Goal: Information Seeking & Learning: Learn about a topic

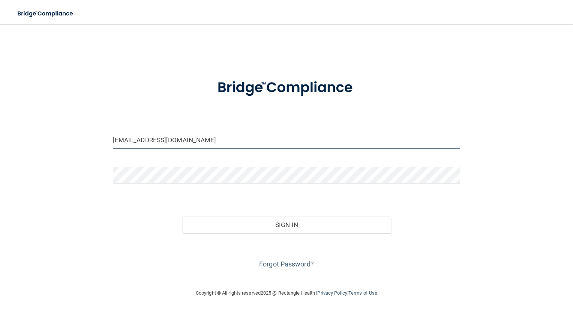
click at [115, 139] on input "dsobota@timberlanedental.com" at bounding box center [287, 140] width 348 height 17
click at [192, 139] on input "dagmar.sobota@timberlanedental.com" at bounding box center [287, 140] width 348 height 17
click at [226, 140] on input "dagmar.sobota@timberlanesmiledental.com" at bounding box center [287, 140] width 348 height 17
type input "[PERSON_NAME][EMAIL_ADDRESS][PERSON_NAME][DOMAIN_NAME]"
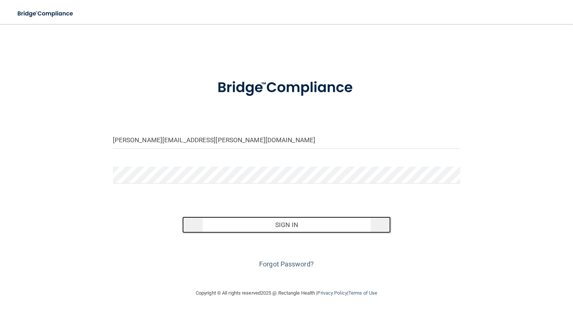
click at [283, 221] on button "Sign In" at bounding box center [286, 224] width 208 height 16
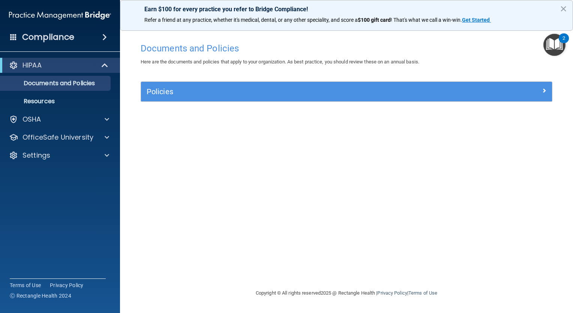
click at [102, 35] on span at bounding box center [104, 37] width 4 height 9
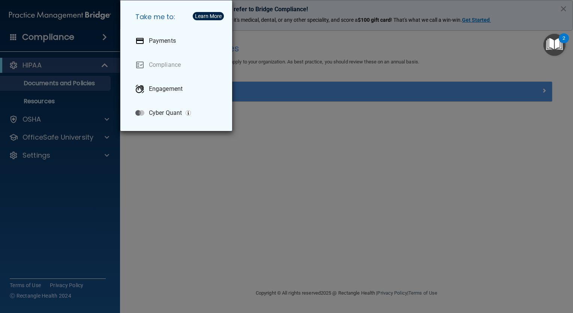
click at [94, 68] on div "Take me to: Payments Compliance Engagement Cyber Quant" at bounding box center [286, 156] width 573 height 313
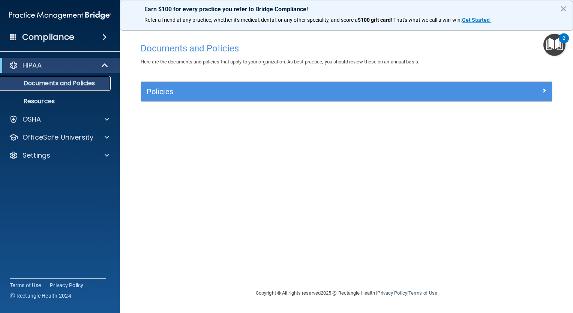
click at [73, 83] on p "Documents and Policies" at bounding box center [56, 82] width 102 height 7
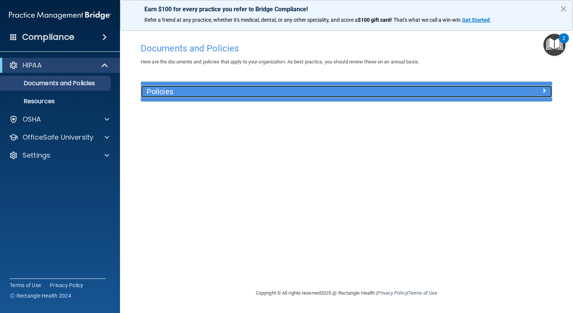
click at [545, 90] on span at bounding box center [544, 90] width 4 height 9
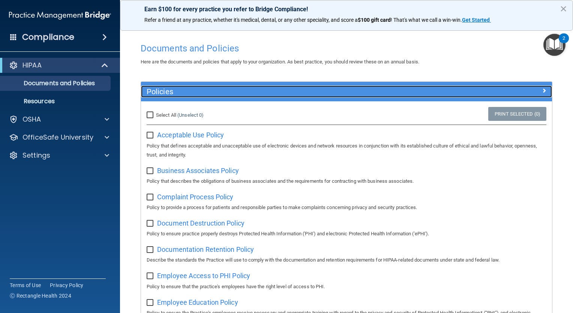
click at [542, 89] on span at bounding box center [544, 90] width 4 height 9
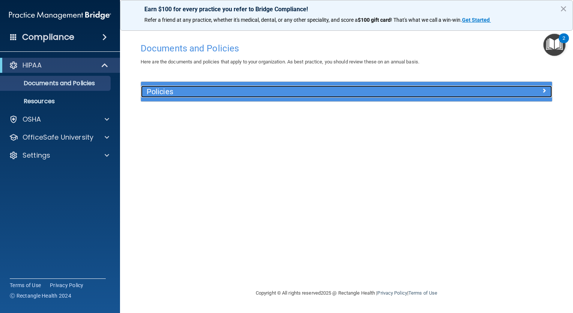
click at [535, 90] on div at bounding box center [500, 89] width 103 height 9
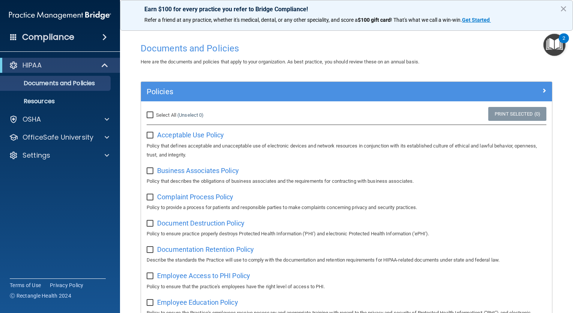
click at [151, 133] on input "checkbox" at bounding box center [151, 135] width 9 height 6
checkbox input "true"
click at [149, 171] on input "checkbox" at bounding box center [151, 171] width 9 height 6
checkbox input "true"
click at [149, 194] on input "checkbox" at bounding box center [151, 197] width 9 height 6
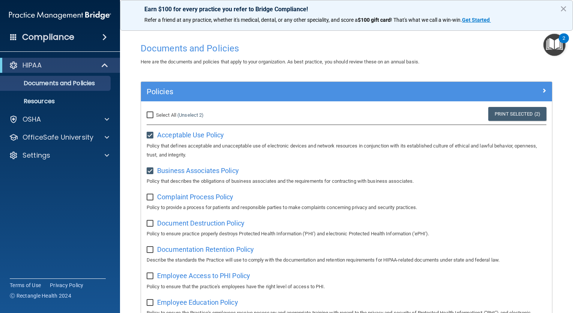
checkbox input "true"
click at [150, 225] on input "checkbox" at bounding box center [151, 223] width 9 height 6
checkbox input "true"
click at [150, 249] on input "checkbox" at bounding box center [151, 250] width 9 height 6
checkbox input "true"
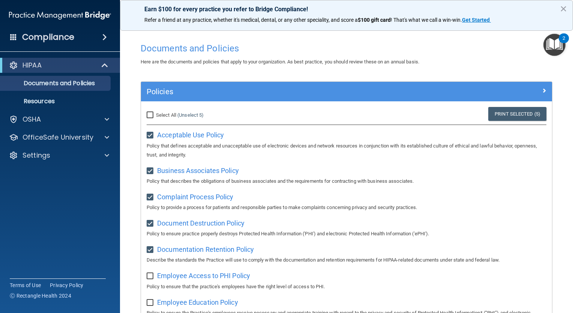
click at [148, 277] on input "checkbox" at bounding box center [151, 276] width 9 height 6
checkbox input "true"
click at [151, 303] on input "checkbox" at bounding box center [151, 303] width 9 height 6
checkbox input "true"
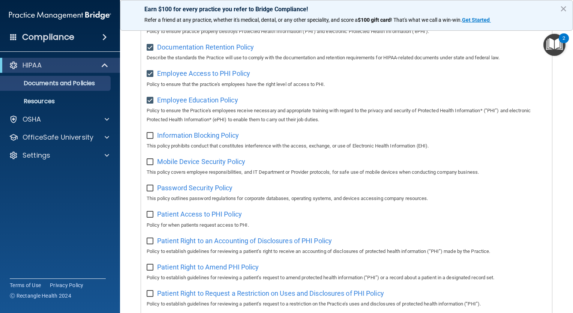
scroll to position [233, 0]
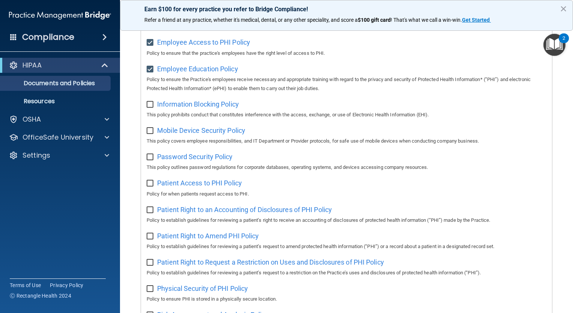
click at [149, 106] on input "checkbox" at bounding box center [151, 105] width 9 height 6
checkbox input "true"
click at [151, 136] on div "Mobile Device Security Policy This policy covers employee responsibilities, and…" at bounding box center [347, 134] width 400 height 21
click at [149, 129] on input "checkbox" at bounding box center [151, 131] width 9 height 6
checkbox input "true"
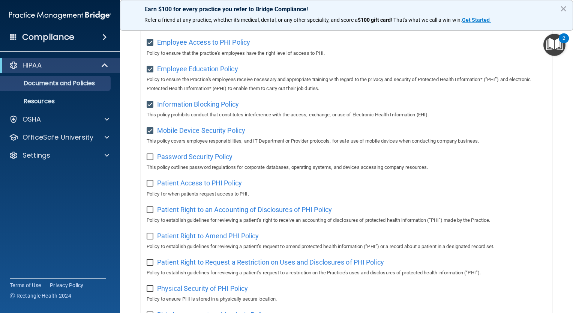
click at [149, 160] on input "checkbox" at bounding box center [151, 157] width 9 height 6
checkbox input "true"
click at [150, 184] on input "checkbox" at bounding box center [151, 183] width 9 height 6
checkbox input "true"
click at [149, 211] on input "checkbox" at bounding box center [151, 210] width 9 height 6
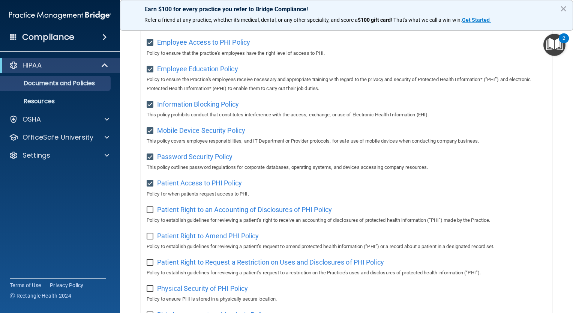
checkbox input "true"
click at [150, 238] on input "checkbox" at bounding box center [151, 236] width 9 height 6
checkbox input "true"
click at [150, 265] on input "checkbox" at bounding box center [151, 262] width 9 height 6
checkbox input "true"
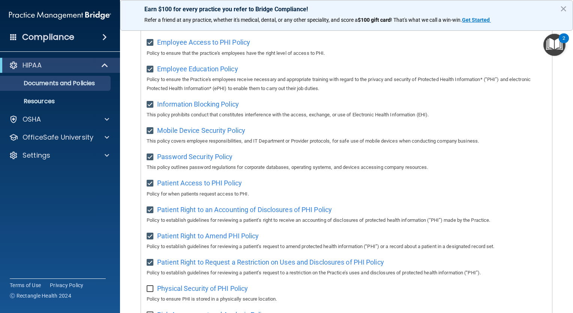
click at [148, 290] on input "checkbox" at bounding box center [151, 289] width 9 height 6
checkbox input "true"
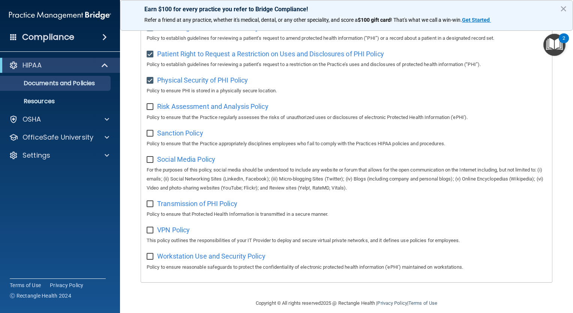
scroll to position [454, 0]
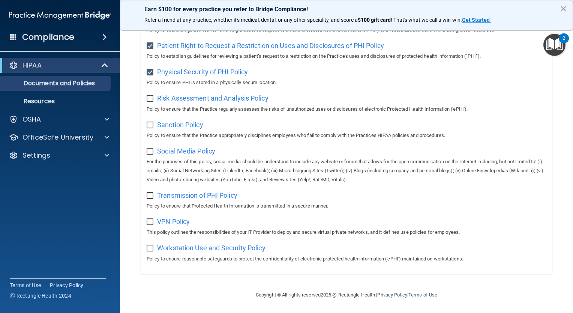
click at [151, 97] on input "checkbox" at bounding box center [151, 99] width 9 height 6
checkbox input "true"
click at [149, 125] on input "checkbox" at bounding box center [151, 125] width 9 height 6
checkbox input "true"
click at [149, 151] on input "checkbox" at bounding box center [151, 151] width 9 height 6
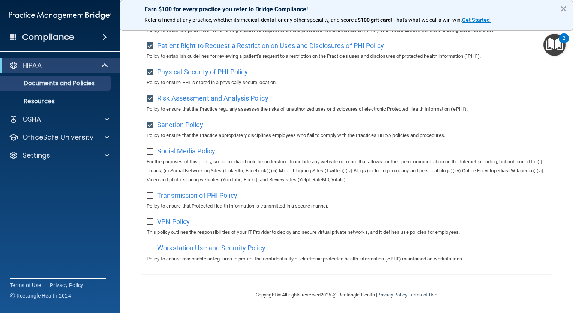
checkbox input "true"
click at [148, 194] on input "checkbox" at bounding box center [151, 196] width 9 height 6
checkbox input "true"
click at [151, 222] on input "checkbox" at bounding box center [151, 222] width 9 height 6
checkbox input "true"
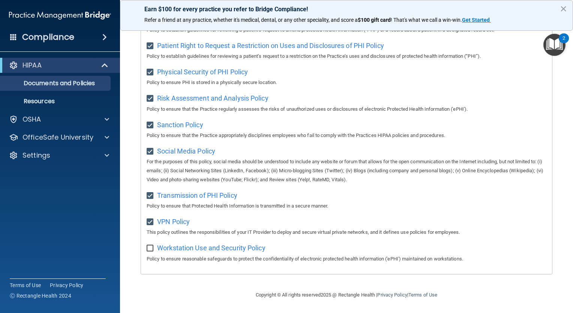
click at [149, 246] on input "checkbox" at bounding box center [151, 248] width 9 height 6
checkbox input "true"
click at [553, 46] on img "Open Resource Center, 2 new notifications" at bounding box center [554, 45] width 22 height 22
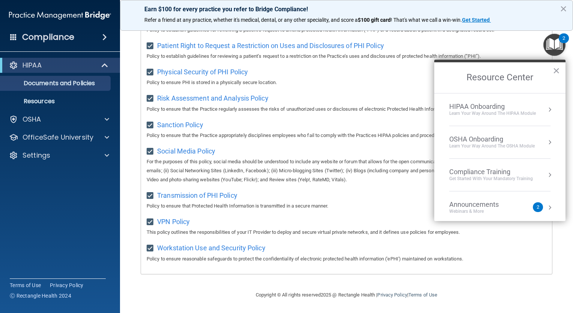
click at [521, 176] on div "Get Started with your mandatory training" at bounding box center [491, 178] width 84 height 6
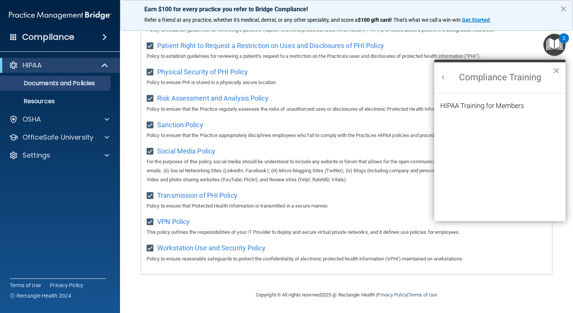
scroll to position [0, 0]
click at [486, 103] on div "HIPAA Training for Members" at bounding box center [482, 105] width 84 height 7
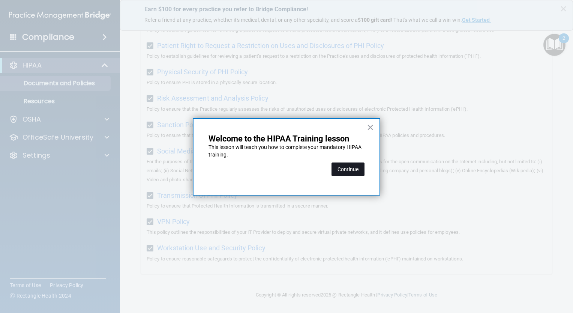
click at [347, 167] on button "Continue" at bounding box center [347, 168] width 33 height 13
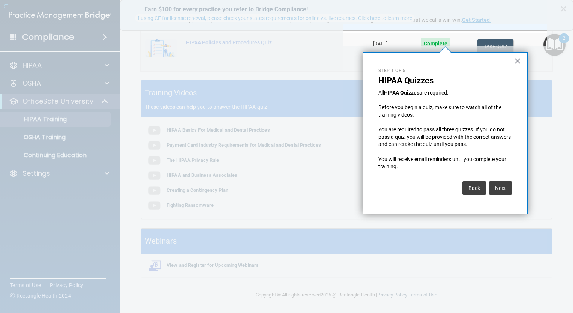
scroll to position [58, 0]
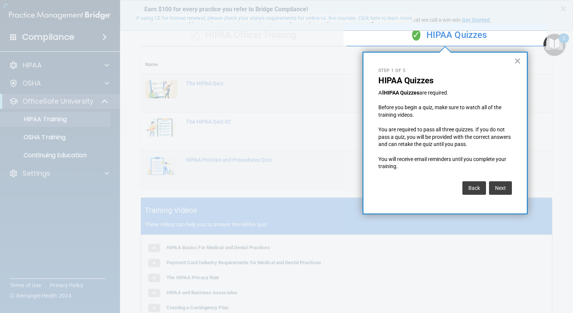
click at [347, 167] on body "Compliance HIPAA Documents and Policies Report an Incident Business Associates …" at bounding box center [286, 156] width 573 height 313
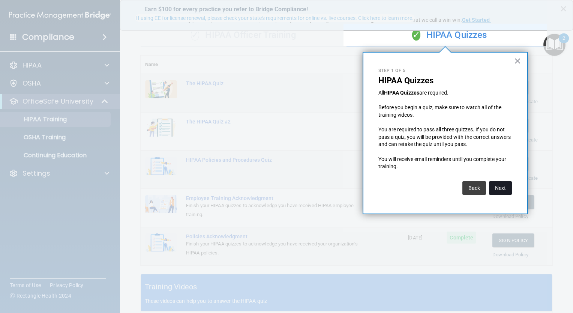
click at [501, 188] on button "Next" at bounding box center [500, 187] width 23 height 13
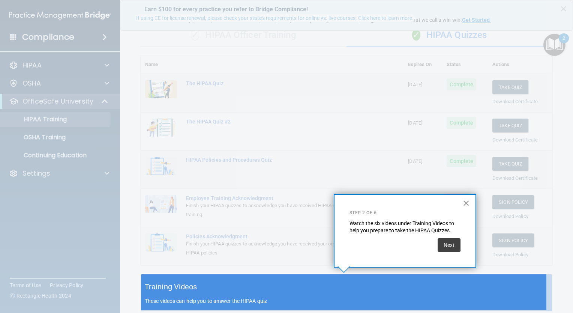
click at [463, 202] on button "×" at bounding box center [466, 203] width 7 height 12
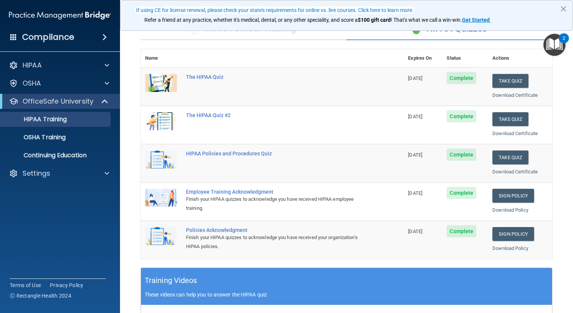
scroll to position [57, 0]
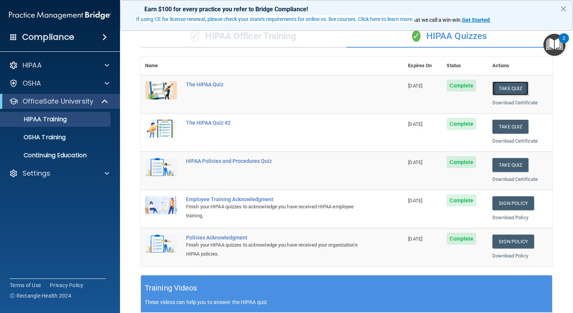
click at [506, 89] on button "Take Quiz" at bounding box center [510, 88] width 36 height 14
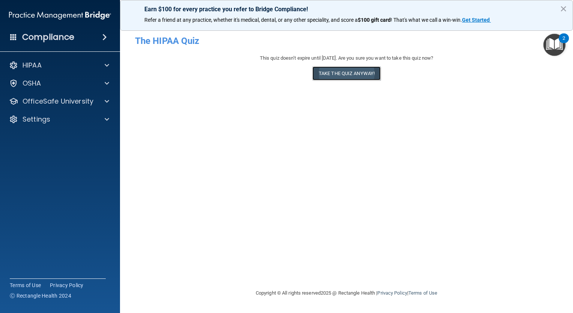
click at [347, 76] on button "Take the quiz anyway!" at bounding box center [346, 73] width 68 height 14
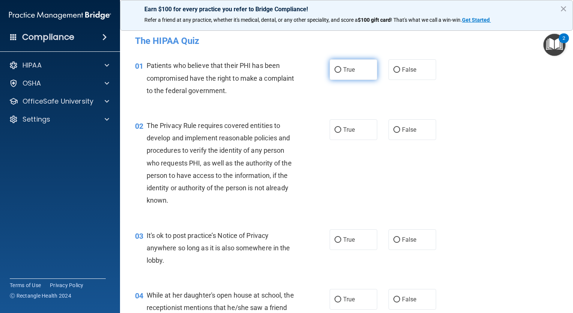
click at [335, 71] on input "True" at bounding box center [337, 70] width 7 height 6
radio input "true"
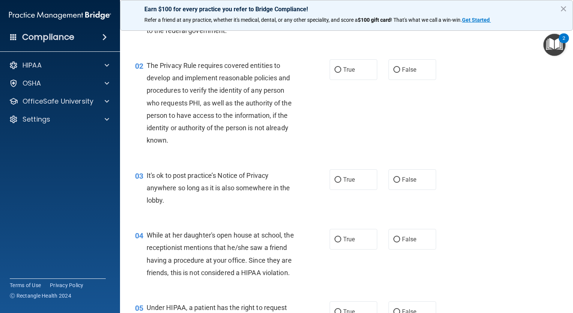
scroll to position [66, 0]
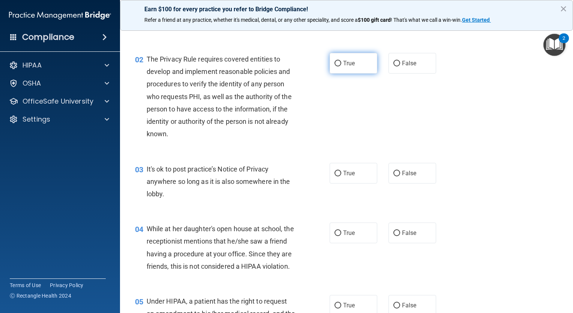
click at [334, 63] on input "True" at bounding box center [337, 64] width 7 height 6
radio input "true"
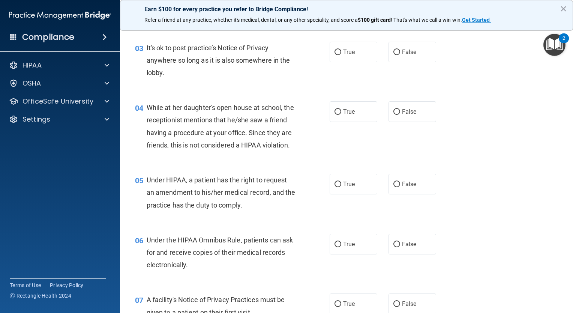
scroll to position [192, 0]
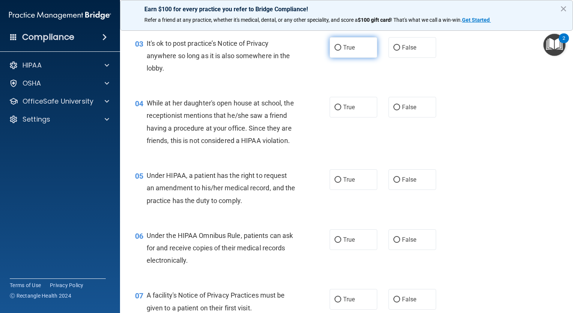
click at [335, 49] on input "True" at bounding box center [337, 48] width 7 height 6
radio input "true"
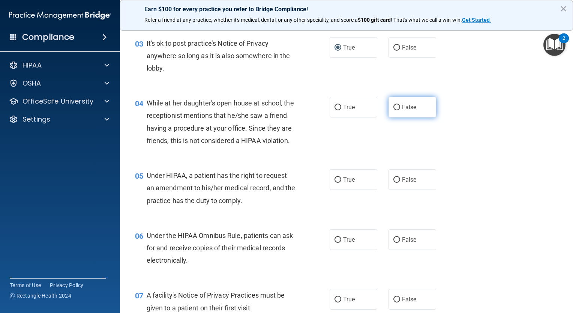
click at [393, 105] on input "False" at bounding box center [396, 108] width 7 height 6
radio input "true"
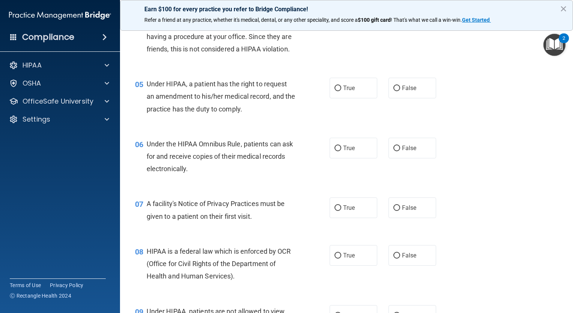
scroll to position [315, 0]
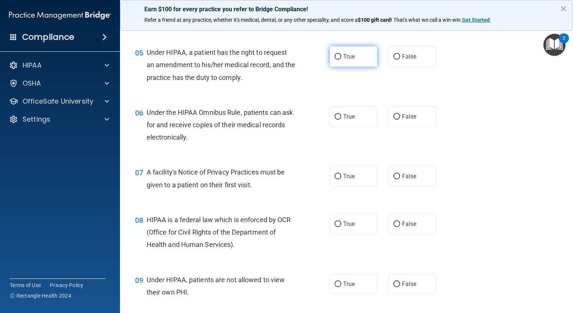
click at [334, 60] on input "True" at bounding box center [337, 57] width 7 height 6
radio input "true"
click at [336, 120] on input "True" at bounding box center [337, 117] width 7 height 6
radio input "true"
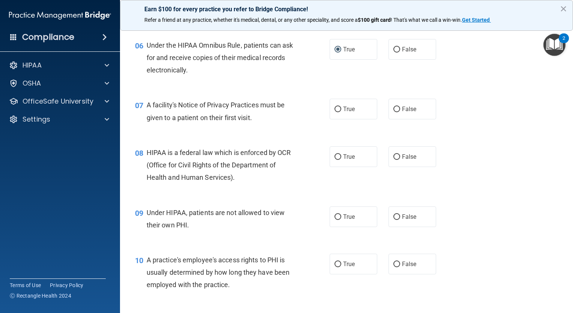
scroll to position [391, 0]
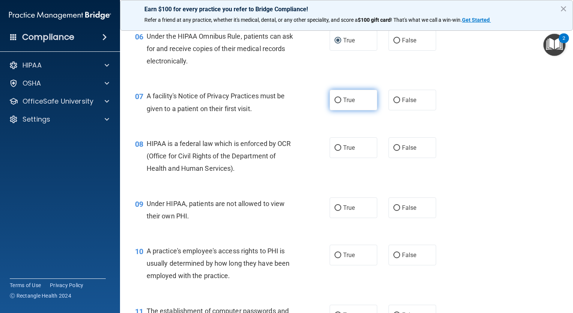
click at [337, 103] on input "True" at bounding box center [337, 100] width 7 height 6
radio input "true"
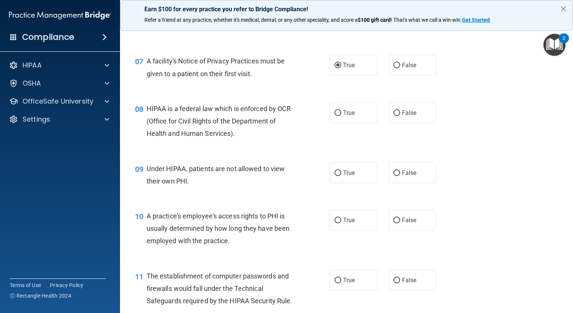
scroll to position [435, 0]
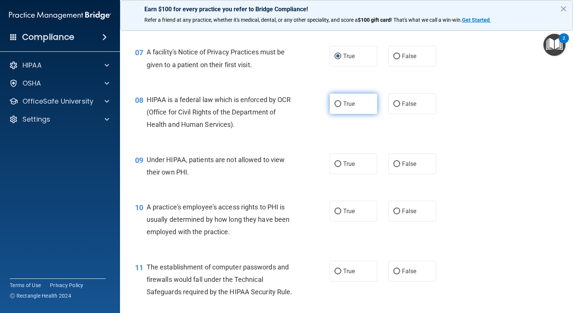
click at [336, 107] on input "True" at bounding box center [337, 104] width 7 height 6
radio input "true"
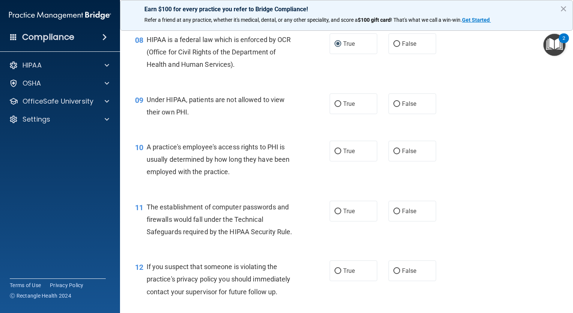
scroll to position [525, 0]
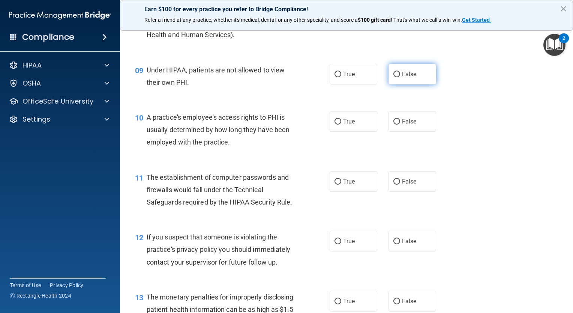
click at [394, 77] on input "False" at bounding box center [396, 75] width 7 height 6
radio input "true"
click at [394, 124] on input "False" at bounding box center [396, 122] width 7 height 6
radio input "true"
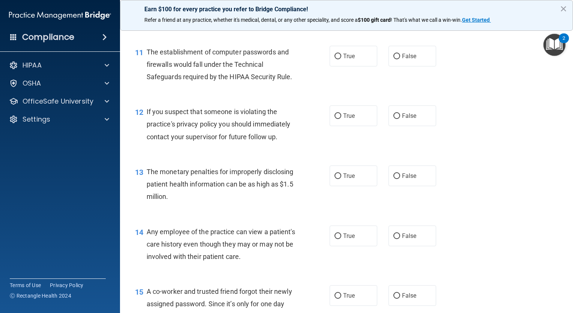
scroll to position [654, 0]
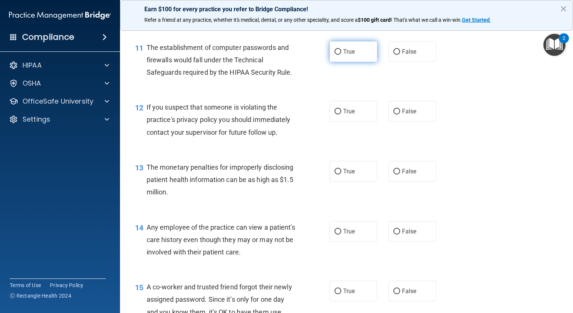
click at [336, 55] on input "True" at bounding box center [337, 52] width 7 height 6
radio input "true"
click at [334, 114] on input "True" at bounding box center [337, 112] width 7 height 6
radio input "true"
click at [393, 174] on input "False" at bounding box center [396, 172] width 7 height 6
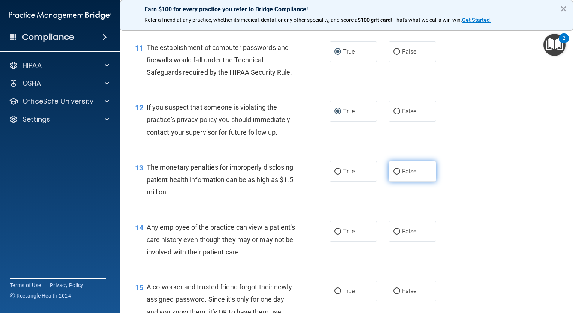
radio input "true"
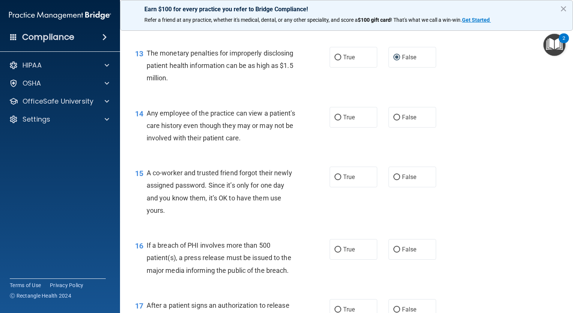
scroll to position [771, 0]
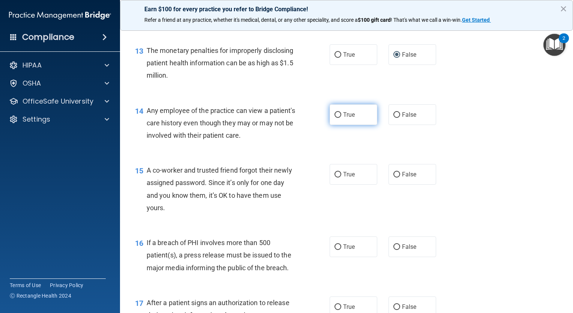
click at [334, 118] on input "True" at bounding box center [337, 115] width 7 height 6
radio input "true"
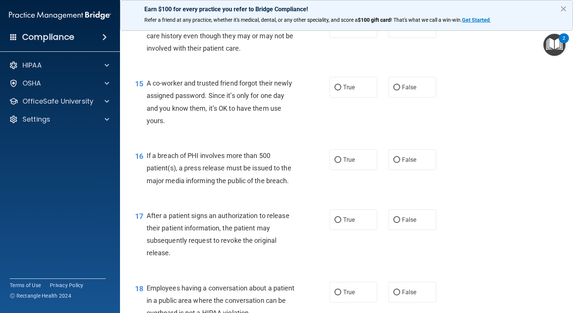
scroll to position [876, 0]
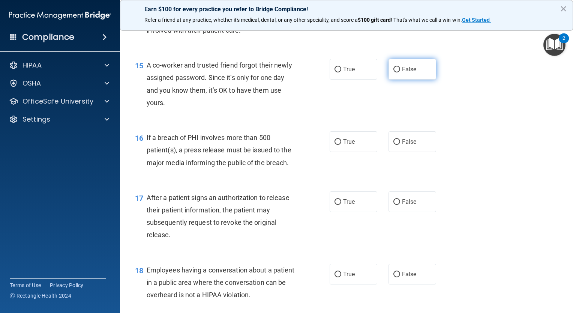
click at [394, 72] on input "False" at bounding box center [396, 70] width 7 height 6
radio input "true"
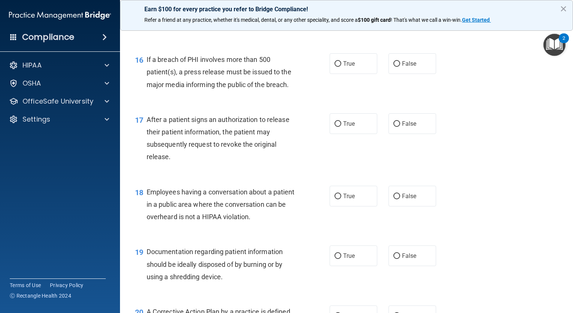
scroll to position [956, 0]
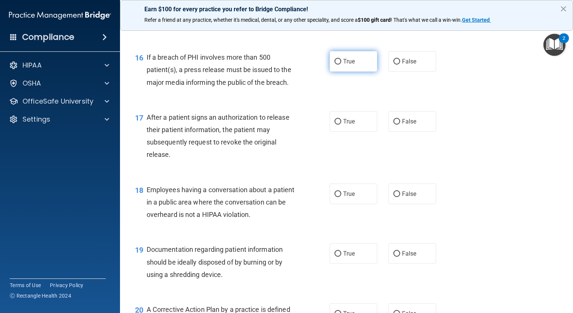
click at [337, 64] on input "True" at bounding box center [337, 62] width 7 height 6
radio input "true"
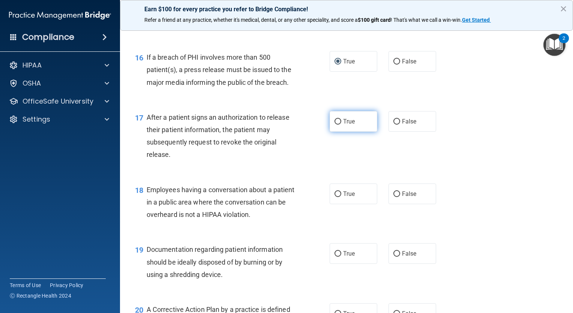
click at [337, 124] on input "True" at bounding box center [337, 122] width 7 height 6
radio input "true"
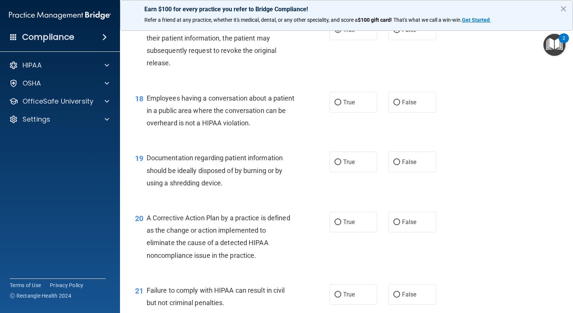
scroll to position [1072, 0]
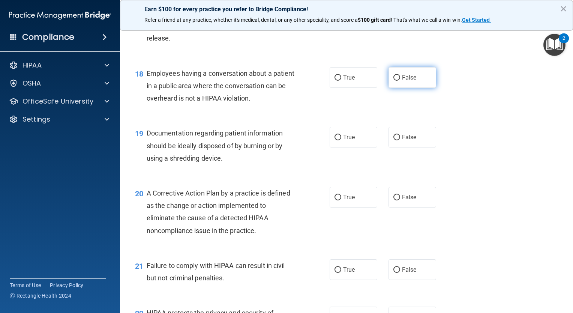
click at [393, 81] on input "False" at bounding box center [396, 78] width 7 height 6
radio input "true"
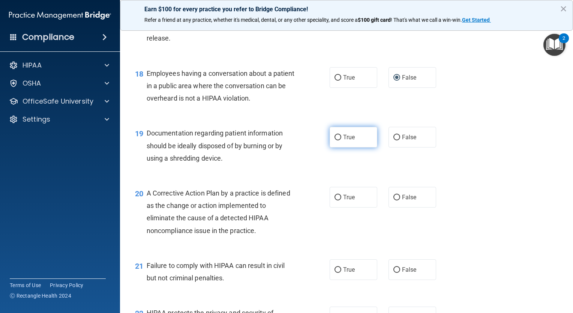
click at [334, 140] on input "True" at bounding box center [337, 138] width 7 height 6
radio input "true"
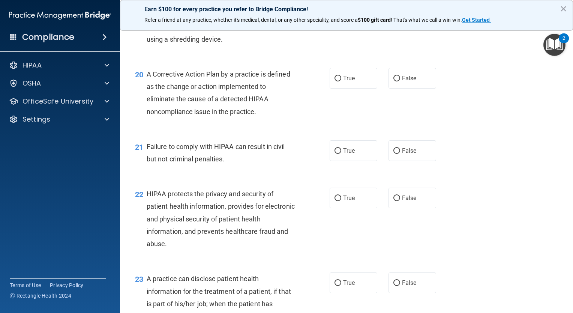
scroll to position [1203, 0]
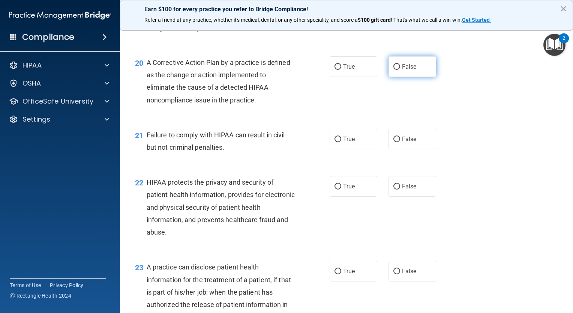
click at [393, 70] on input "False" at bounding box center [396, 67] width 7 height 6
radio input "true"
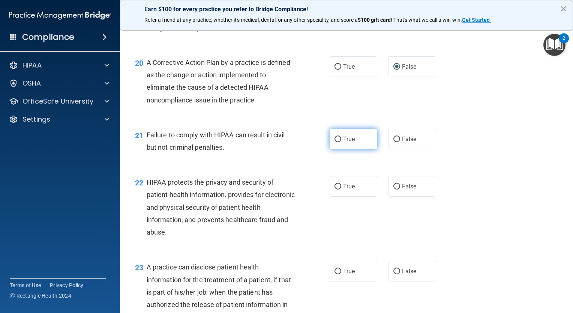
click at [334, 142] on input "True" at bounding box center [337, 139] width 7 height 6
radio input "true"
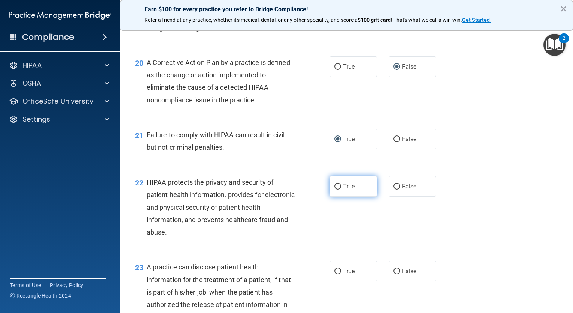
click at [336, 189] on input "True" at bounding box center [337, 187] width 7 height 6
radio input "true"
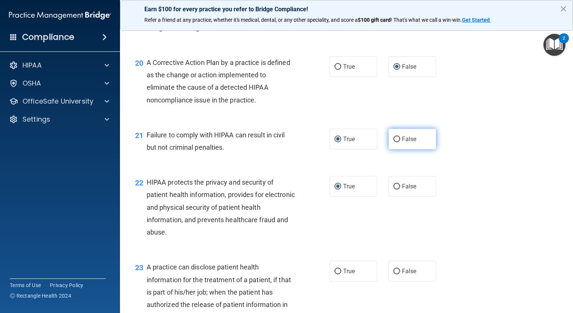
click at [394, 142] on input "False" at bounding box center [396, 139] width 7 height 6
radio input "true"
radio input "false"
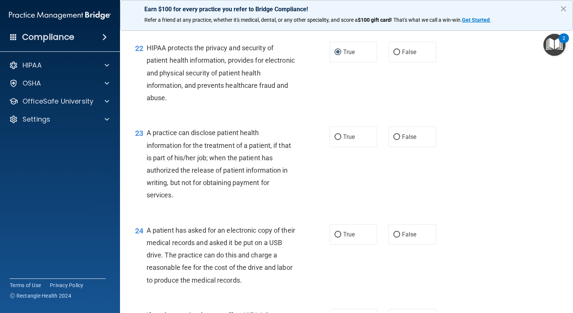
scroll to position [1346, 0]
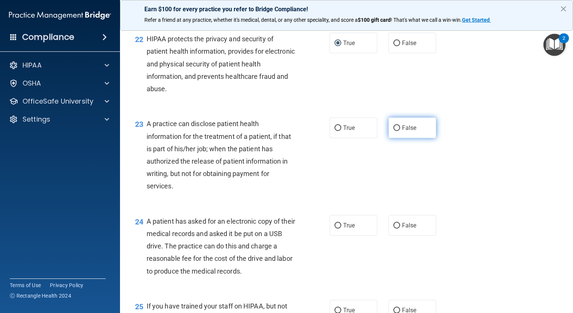
click at [393, 131] on input "False" at bounding box center [396, 128] width 7 height 6
radio input "true"
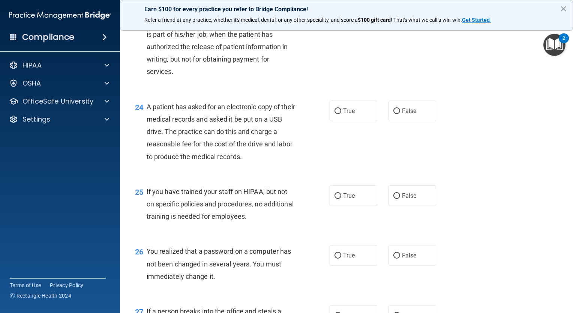
scroll to position [1474, 0]
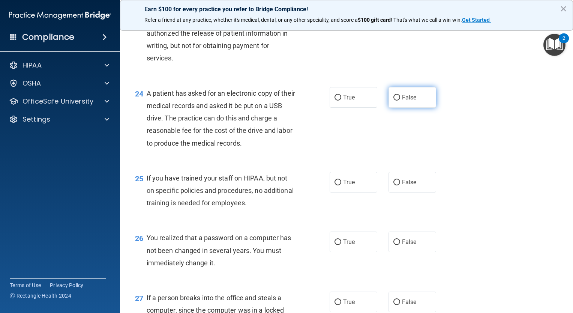
click at [393, 100] on input "False" at bounding box center [396, 98] width 7 height 6
radio input "true"
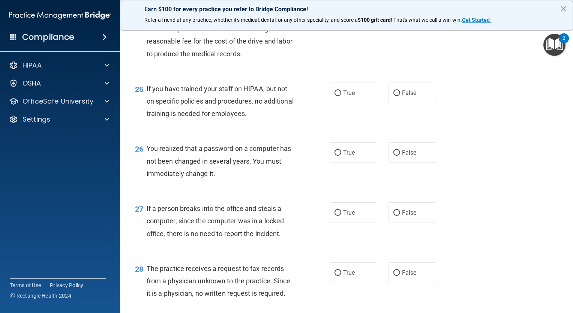
scroll to position [1570, 0]
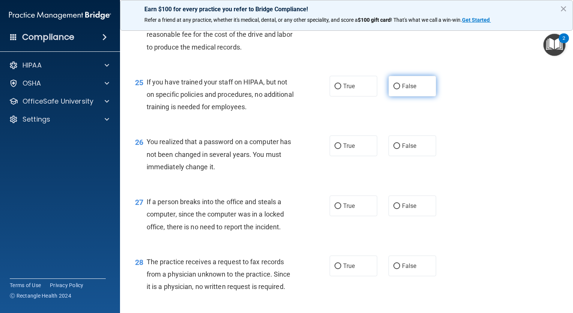
click at [394, 89] on input "False" at bounding box center [396, 87] width 7 height 6
radio input "true"
click at [337, 149] on input "True" at bounding box center [337, 146] width 7 height 6
radio input "true"
click at [393, 209] on input "False" at bounding box center [396, 206] width 7 height 6
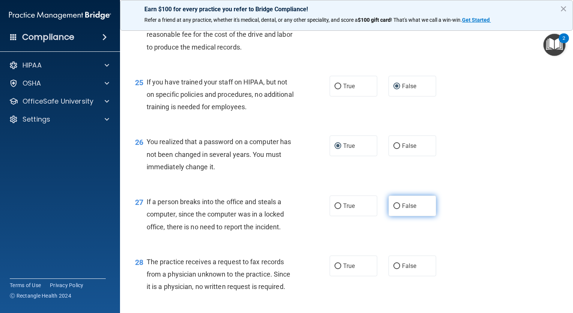
radio input "true"
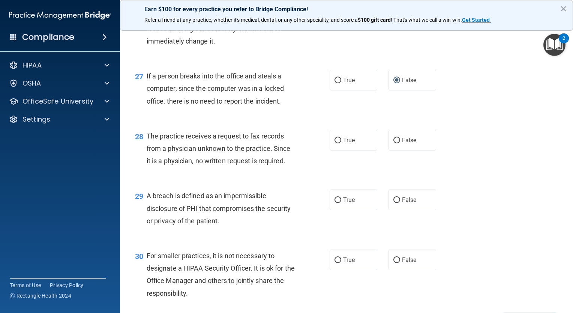
scroll to position [1698, 0]
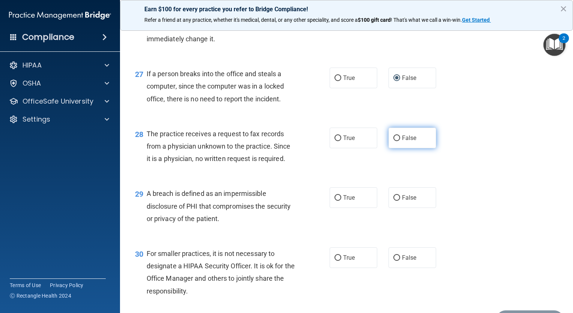
click at [394, 141] on input "False" at bounding box center [396, 138] width 7 height 6
radio input "true"
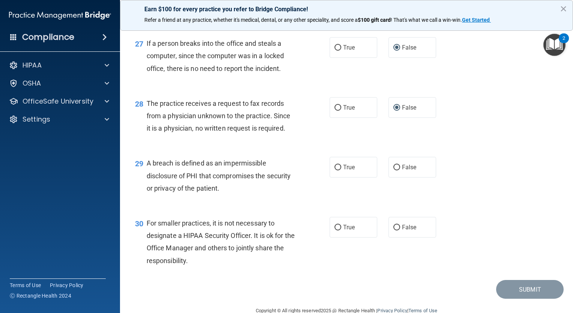
scroll to position [1756, 0]
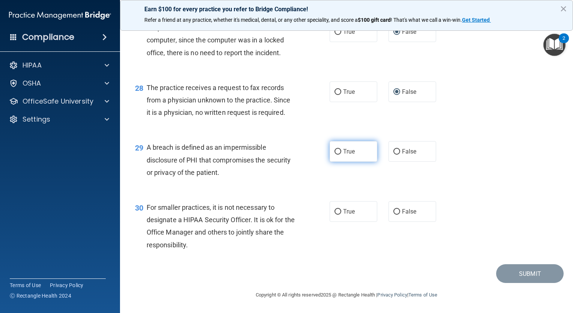
click at [334, 152] on input "True" at bounding box center [337, 152] width 7 height 6
radio input "true"
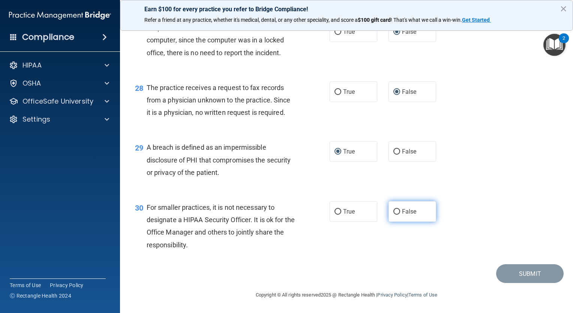
click at [393, 211] on input "False" at bounding box center [396, 212] width 7 height 6
radio input "true"
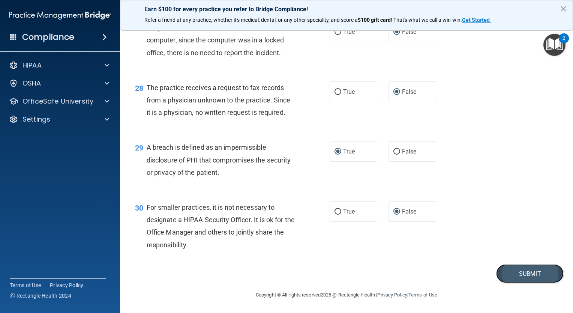
click at [511, 269] on button "Submit" at bounding box center [529, 273] width 67 height 19
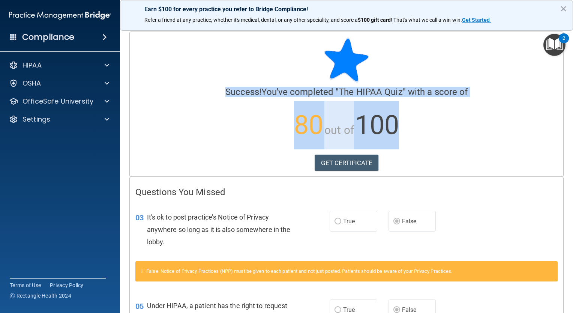
drag, startPoint x: 566, startPoint y: 80, endPoint x: 569, endPoint y: 118, distance: 38.4
click at [569, 118] on main "Calculating your score.... Success! You've completed " The HIPAA Quiz " with a …" at bounding box center [346, 168] width 453 height 289
drag, startPoint x: 569, startPoint y: 118, endPoint x: 507, endPoint y: 118, distance: 61.9
click at [507, 118] on p "80 out of 100" at bounding box center [346, 125] width 422 height 48
click at [518, 94] on h4 "Success! You've completed " The HIPAA Quiz " with a score of" at bounding box center [346, 92] width 422 height 10
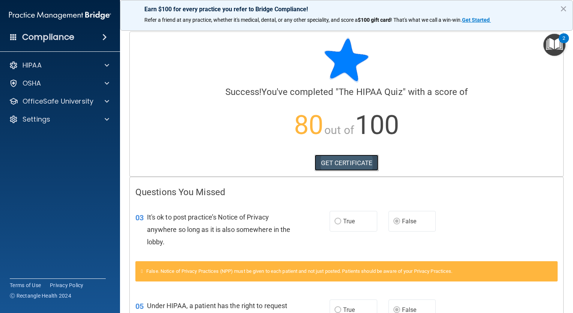
click at [333, 162] on link "GET CERTIFICATE" at bounding box center [347, 162] width 64 height 16
click at [558, 43] on img "Open Resource Center, 2 new notifications" at bounding box center [554, 45] width 22 height 22
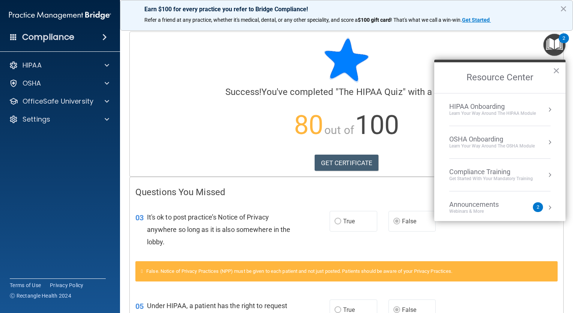
click at [546, 174] on button "Resource Center" at bounding box center [549, 174] width 7 height 7
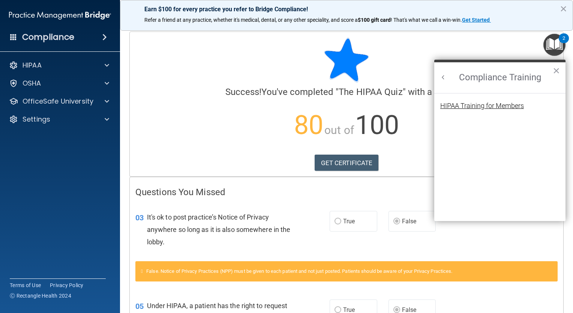
click at [480, 106] on div "HIPAA Training for Members" at bounding box center [482, 105] width 84 height 7
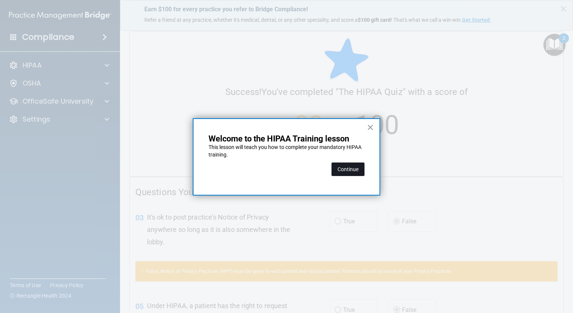
click at [354, 169] on button "Continue" at bounding box center [347, 168] width 33 height 13
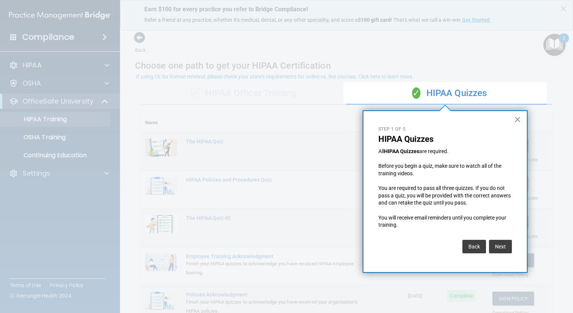
click at [515, 118] on button "×" at bounding box center [517, 119] width 7 height 12
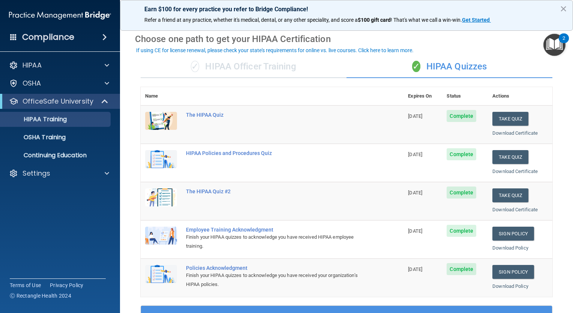
scroll to position [21, 0]
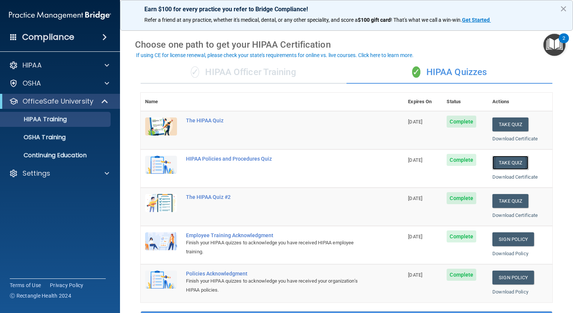
click at [504, 160] on button "Take Quiz" at bounding box center [510, 163] width 36 height 14
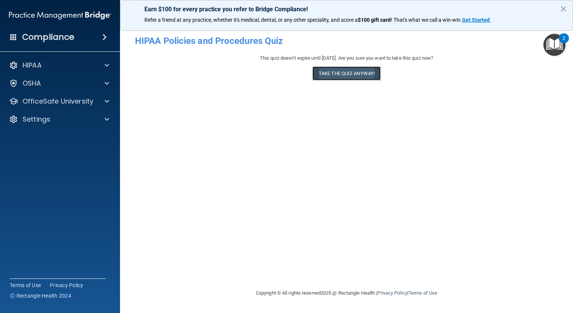
click at [340, 72] on button "Take the quiz anyway!" at bounding box center [346, 73] width 68 height 14
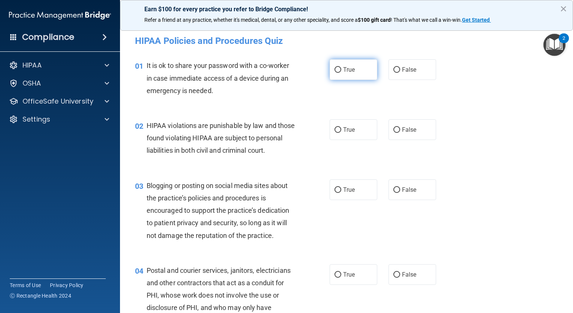
click at [334, 69] on input "True" at bounding box center [337, 70] width 7 height 6
radio input "true"
click at [336, 128] on input "True" at bounding box center [337, 130] width 7 height 6
radio input "true"
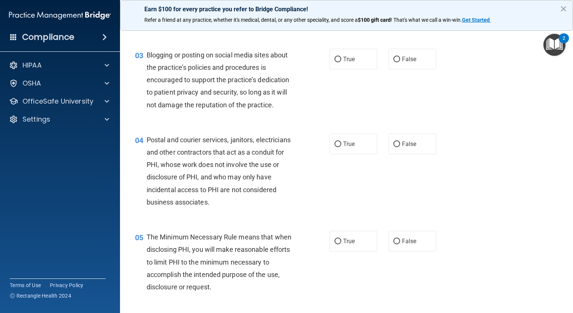
scroll to position [120, 0]
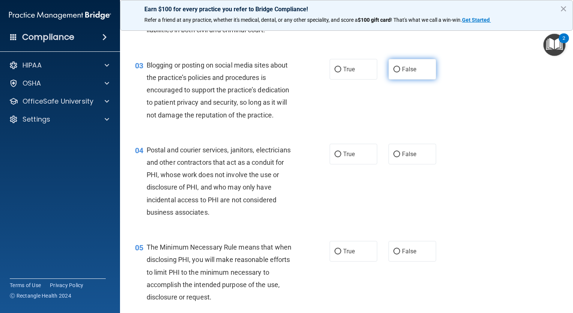
click at [394, 72] on input "False" at bounding box center [396, 70] width 7 height 6
radio input "true"
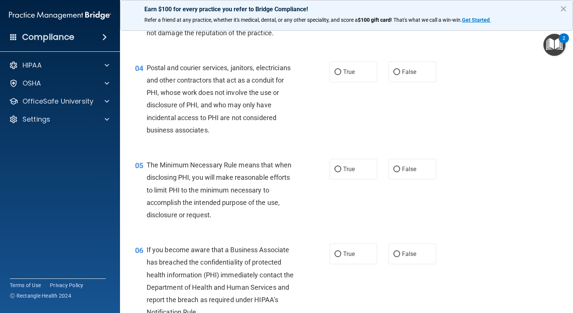
scroll to position [226, 0]
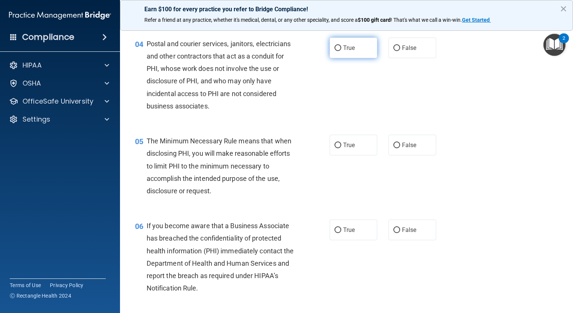
click at [334, 51] on input "True" at bounding box center [337, 48] width 7 height 6
radio input "true"
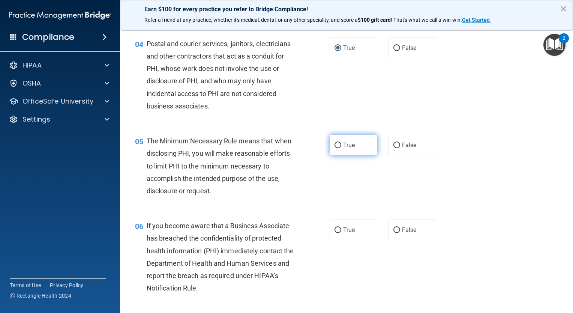
click at [331, 155] on label "True" at bounding box center [354, 145] width 48 height 21
click at [334, 148] on input "True" at bounding box center [337, 145] width 7 height 6
radio input "true"
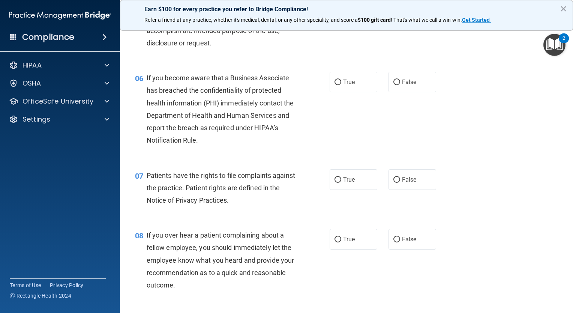
scroll to position [379, 0]
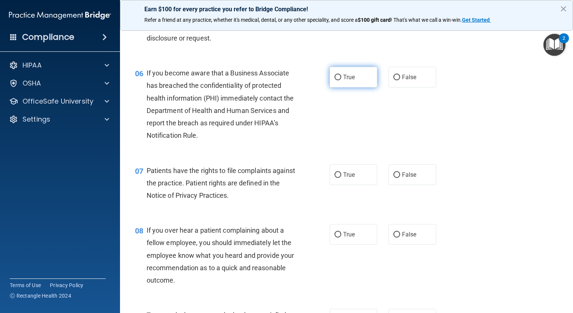
click at [334, 80] on input "True" at bounding box center [337, 78] width 7 height 6
radio input "true"
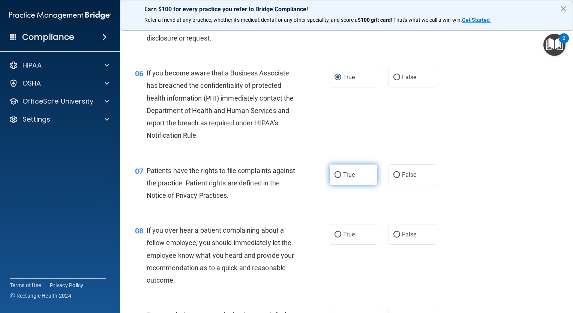
click at [334, 178] on input "True" at bounding box center [337, 175] width 7 height 6
radio input "true"
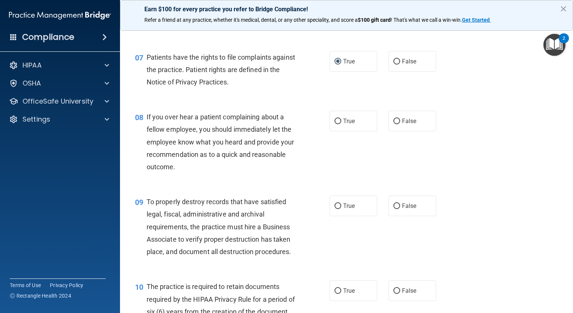
scroll to position [504, 0]
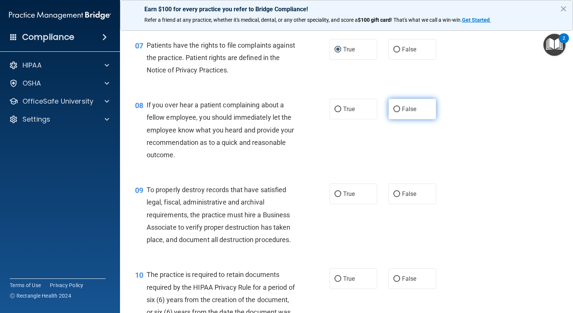
click at [390, 118] on label "False" at bounding box center [412, 109] width 48 height 21
click at [393, 112] on input "False" at bounding box center [396, 109] width 7 height 6
radio input "true"
click at [390, 118] on label "False" at bounding box center [412, 109] width 48 height 21
click at [393, 112] on input "False" at bounding box center [396, 109] width 7 height 6
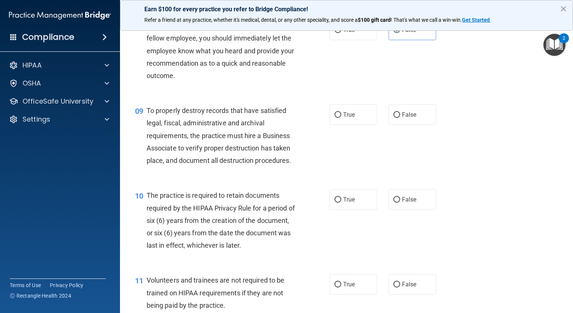
scroll to position [633, 0]
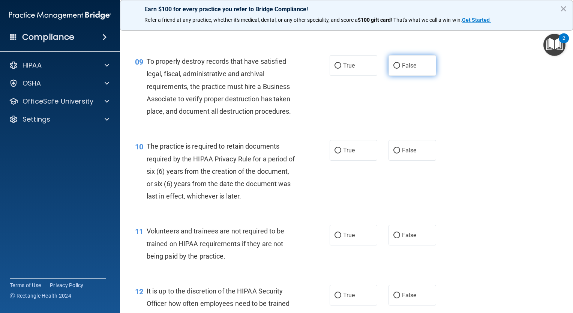
click at [393, 69] on input "False" at bounding box center [396, 66] width 7 height 6
radio input "true"
click at [559, 129] on main "- HIPAA Policies and Procedures Quiz This quiz doesn’t expire until 12/27/2025.…" at bounding box center [346, 168] width 453 height 289
click at [564, 130] on main "- HIPAA Policies and Procedures Quiz This quiz doesn’t expire until 12/27/2025.…" at bounding box center [346, 168] width 453 height 289
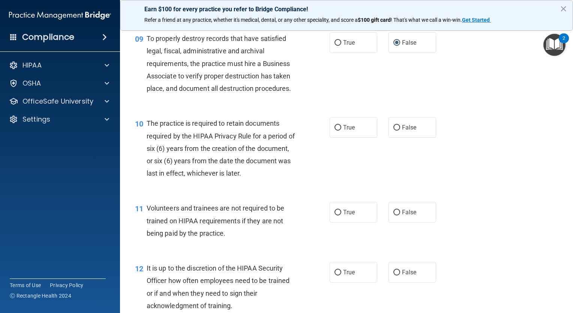
scroll to position [714, 0]
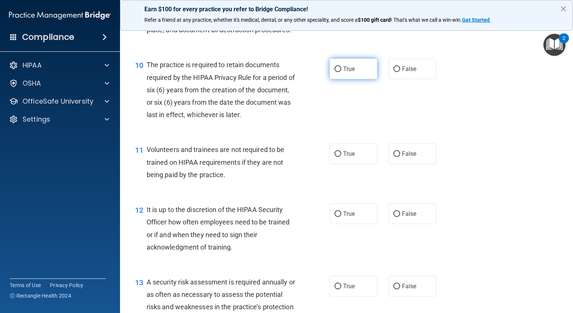
click at [336, 72] on input "True" at bounding box center [337, 69] width 7 height 6
radio input "true"
click at [394, 157] on input "False" at bounding box center [396, 154] width 7 height 6
radio input "true"
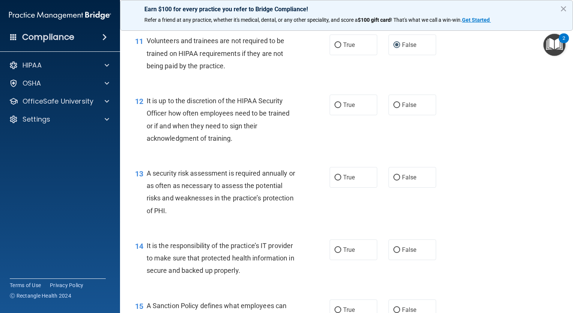
scroll to position [844, 0]
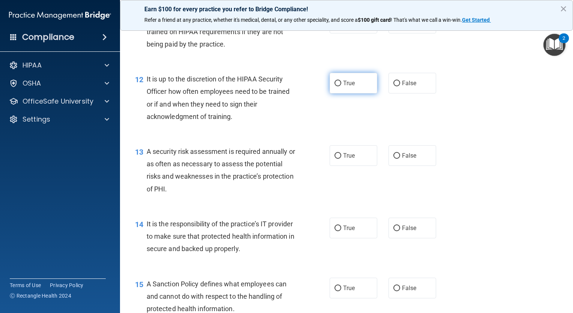
click at [334, 86] on input "True" at bounding box center [337, 84] width 7 height 6
radio input "true"
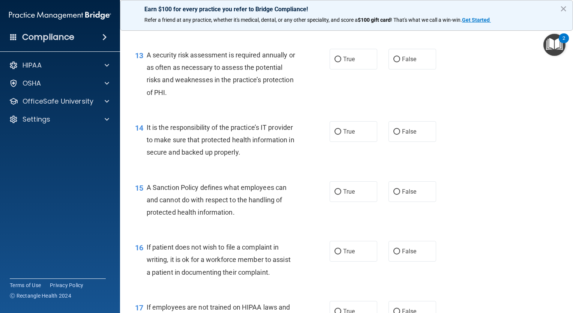
scroll to position [926, 0]
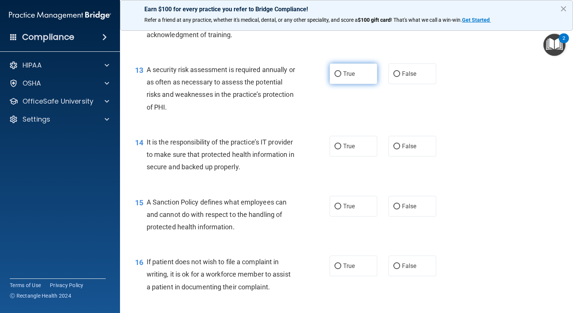
click at [334, 77] on input "True" at bounding box center [337, 74] width 7 height 6
radio input "true"
click at [393, 149] on input "False" at bounding box center [396, 147] width 7 height 6
radio input "true"
click at [393, 149] on input "False" at bounding box center [396, 147] width 7 height 6
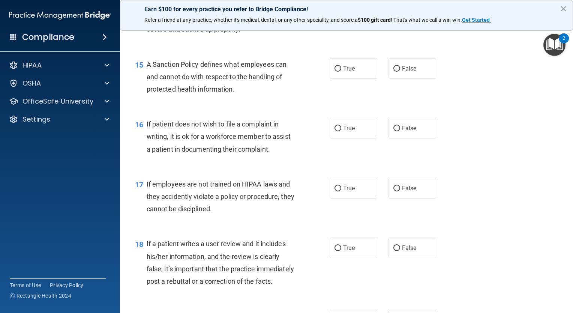
scroll to position [1069, 0]
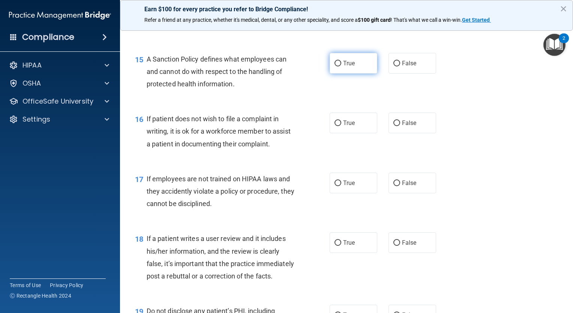
click at [334, 66] on input "True" at bounding box center [337, 64] width 7 height 6
radio input "true"
click at [335, 126] on input "True" at bounding box center [337, 123] width 7 height 6
radio input "true"
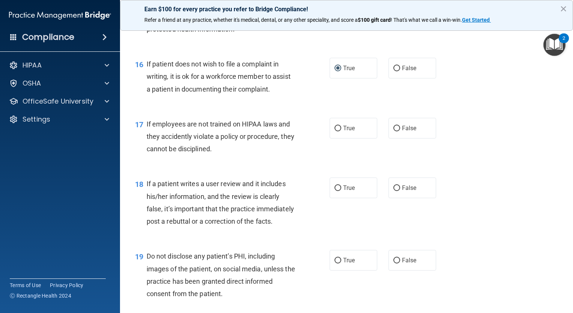
scroll to position [1097, 0]
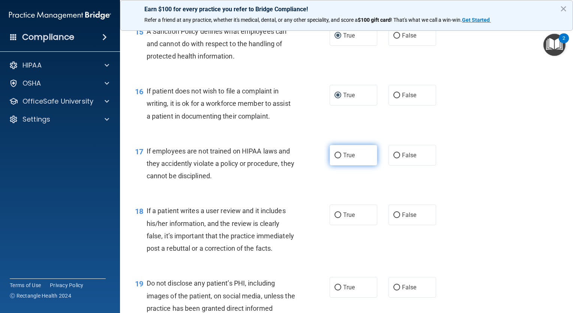
click at [336, 158] on input "True" at bounding box center [337, 156] width 7 height 6
radio input "true"
drag, startPoint x: 561, startPoint y: 181, endPoint x: 563, endPoint y: 192, distance: 11.0
click at [563, 192] on main "- HIPAA Policies and Procedures Quiz This quiz doesn’t expire until 12/27/2025.…" at bounding box center [346, 168] width 453 height 289
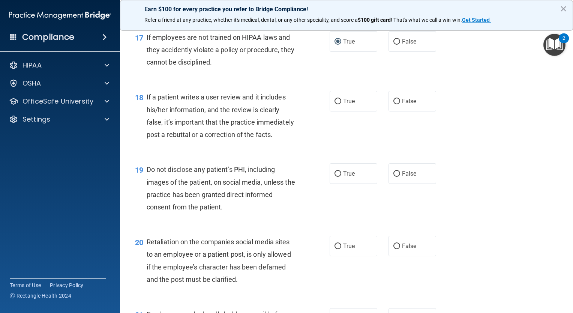
scroll to position [1213, 0]
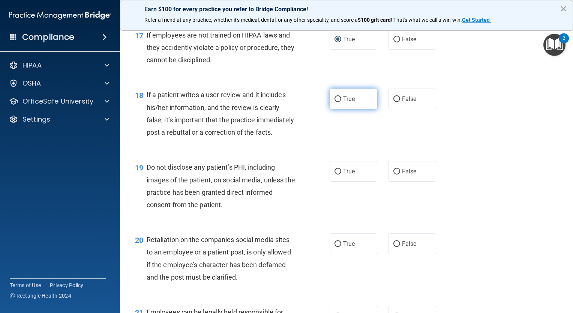
click at [334, 102] on input "True" at bounding box center [337, 99] width 7 height 6
radio input "true"
click at [334, 174] on input "True" at bounding box center [337, 172] width 7 height 6
radio input "true"
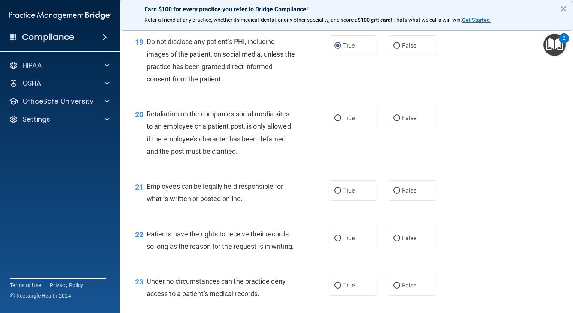
scroll to position [1343, 0]
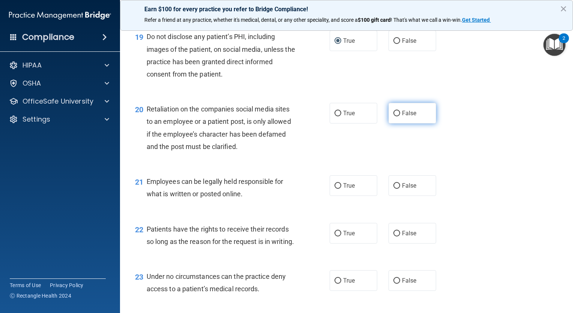
click at [396, 116] on input "False" at bounding box center [396, 114] width 7 height 6
radio input "true"
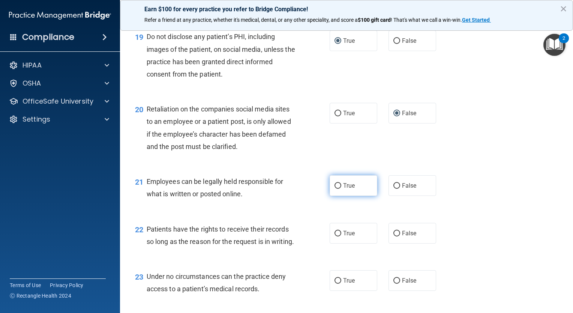
click at [334, 189] on input "True" at bounding box center [337, 186] width 7 height 6
radio input "true"
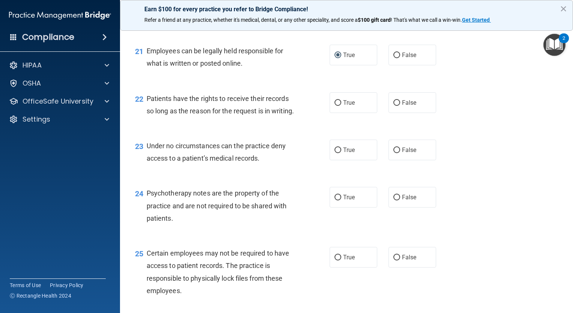
scroll to position [1481, 0]
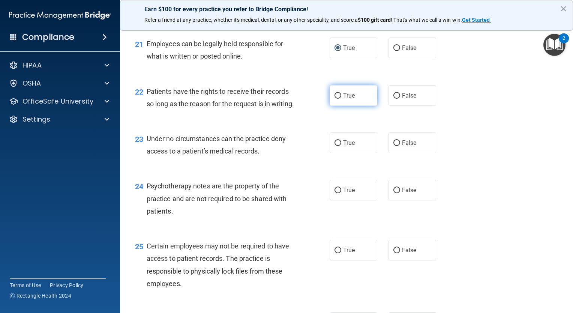
click at [334, 99] on input "True" at bounding box center [337, 96] width 7 height 6
radio input "true"
click at [504, 170] on div "23 Under no circumstances can the practice deny access to a patient’s medical r…" at bounding box center [346, 146] width 434 height 47
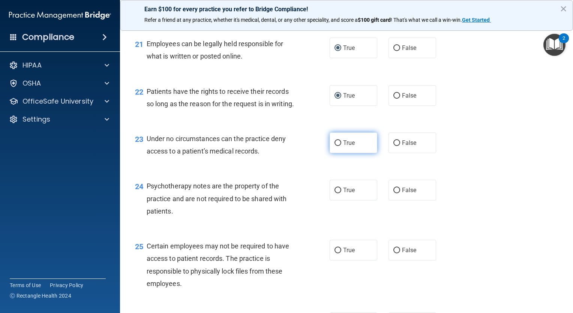
click at [334, 146] on input "True" at bounding box center [337, 143] width 7 height 6
radio input "true"
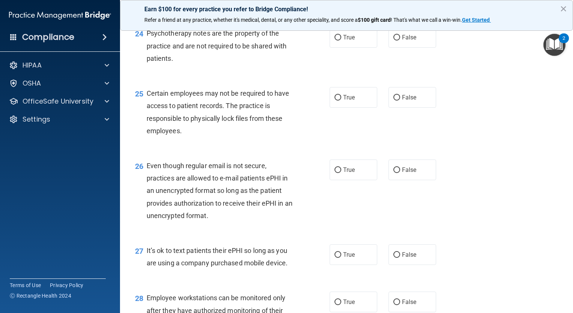
scroll to position [1638, 0]
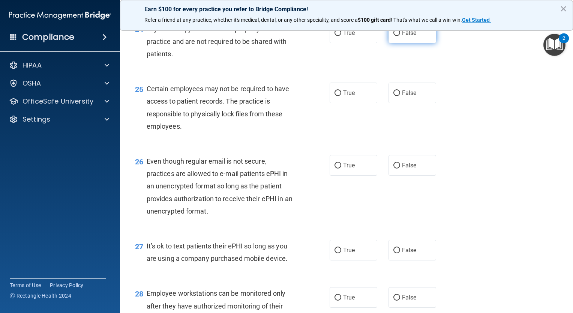
click at [393, 36] on input "False" at bounding box center [396, 33] width 7 height 6
radio input "true"
click at [394, 96] on input "False" at bounding box center [396, 93] width 7 height 6
radio input "true"
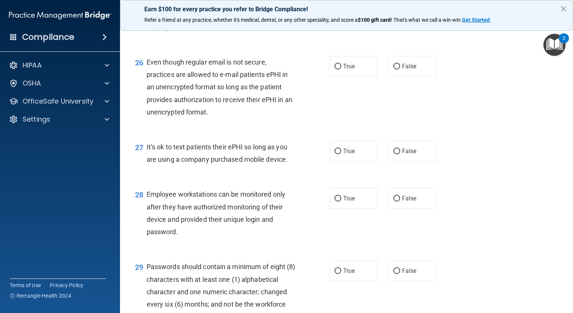
scroll to position [1740, 0]
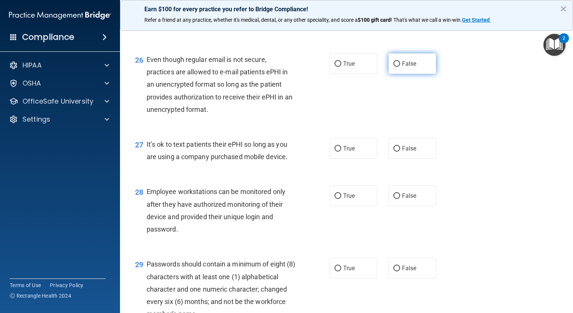
click at [393, 67] on input "False" at bounding box center [396, 64] width 7 height 6
radio input "true"
click at [336, 151] on input "True" at bounding box center [337, 149] width 7 height 6
radio input "true"
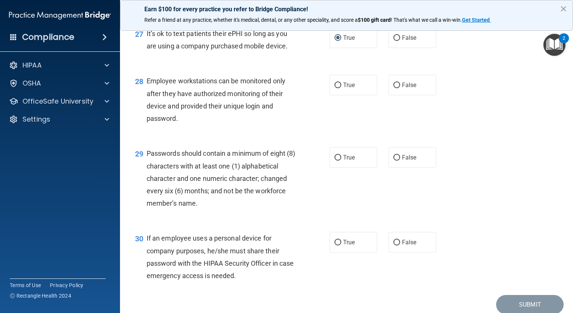
scroll to position [1853, 0]
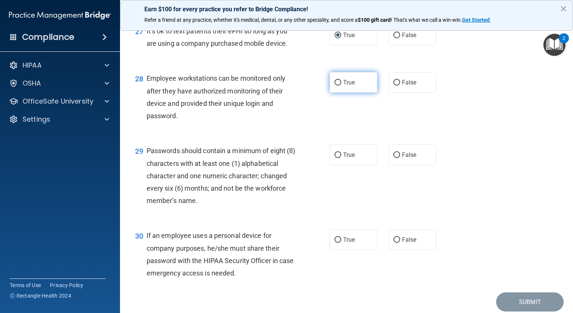
click at [334, 85] on input "True" at bounding box center [337, 83] width 7 height 6
radio input "true"
click at [393, 158] on input "False" at bounding box center [396, 155] width 7 height 6
radio input "true"
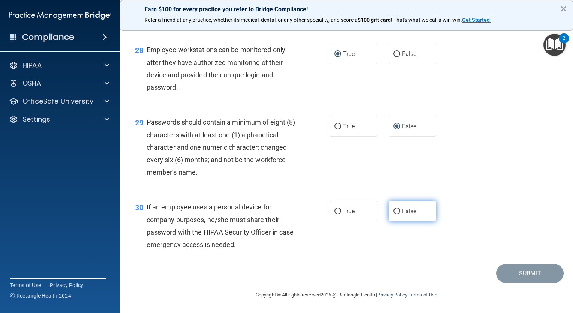
click at [393, 208] on input "False" at bounding box center [396, 211] width 7 height 6
radio input "true"
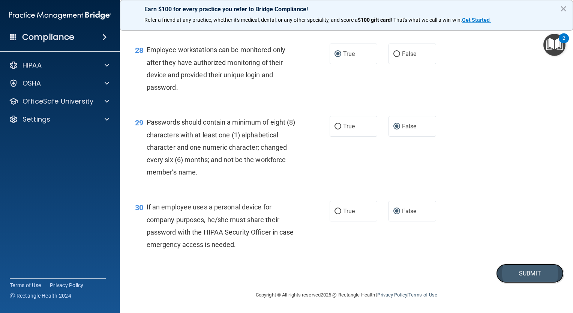
click at [523, 270] on button "Submit" at bounding box center [529, 273] width 67 height 19
click at [520, 274] on button "Submit" at bounding box center [529, 273] width 67 height 19
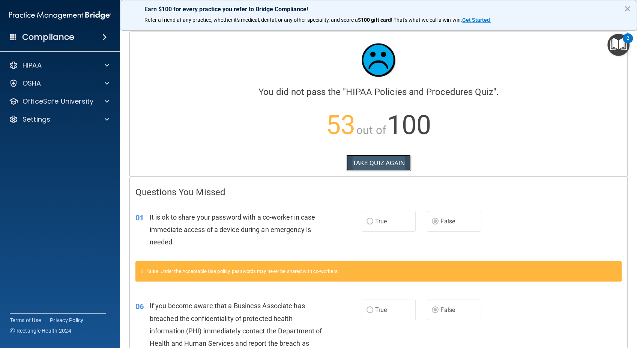
click at [378, 162] on button "TAKE QUIZ AGAIN" at bounding box center [378, 162] width 65 height 16
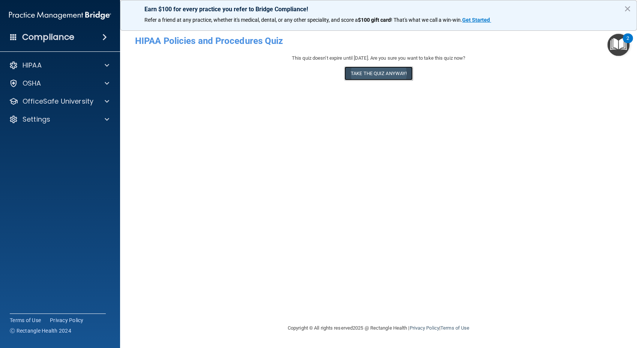
click at [378, 68] on button "Take the quiz anyway!" at bounding box center [378, 73] width 68 height 14
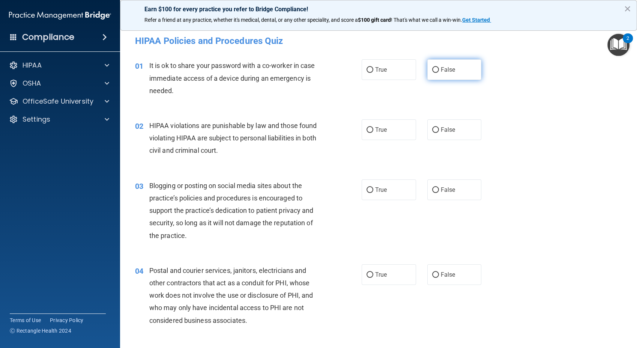
click at [432, 67] on input "False" at bounding box center [435, 70] width 7 height 6
radio input "true"
click at [366, 127] on input "True" at bounding box center [369, 130] width 7 height 6
radio input "true"
click at [432, 189] on input "False" at bounding box center [435, 190] width 7 height 6
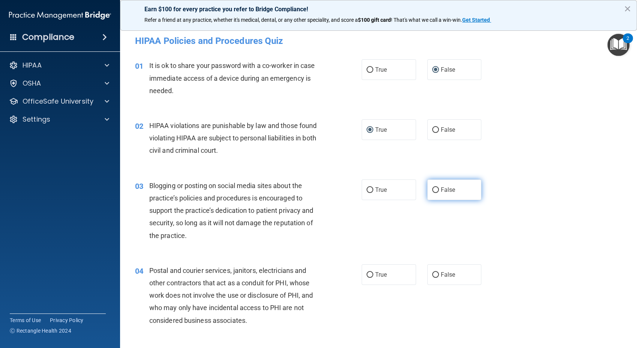
radio input "true"
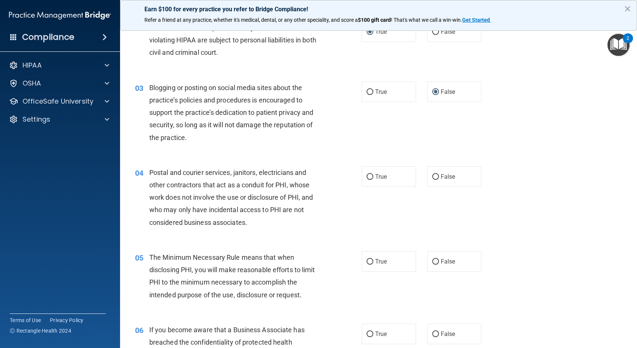
scroll to position [142, 0]
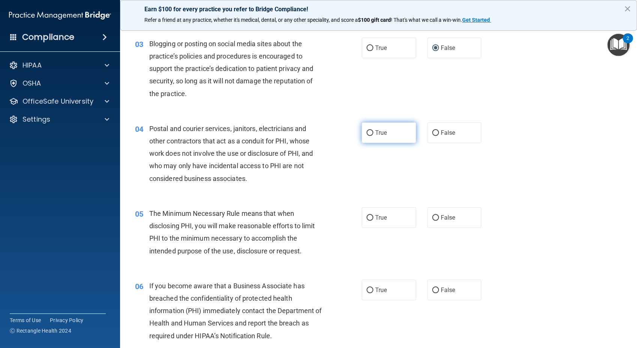
click at [366, 133] on input "True" at bounding box center [369, 133] width 7 height 6
radio input "true"
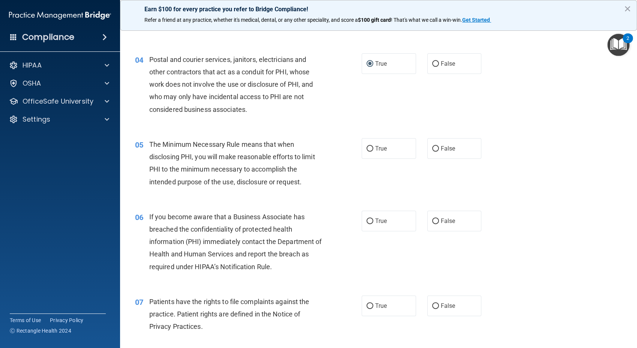
scroll to position [283, 0]
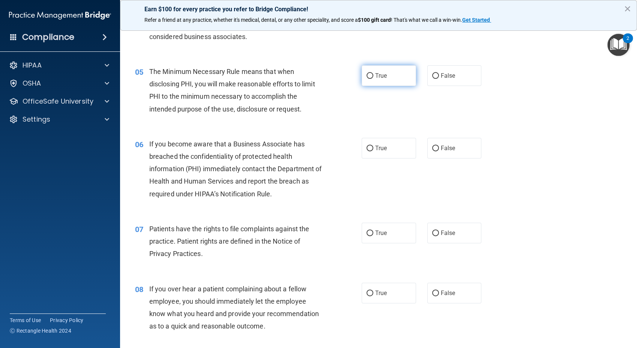
click at [366, 74] on input "True" at bounding box center [369, 76] width 7 height 6
radio input "true"
click at [432, 145] on input "False" at bounding box center [435, 148] width 7 height 6
radio input "true"
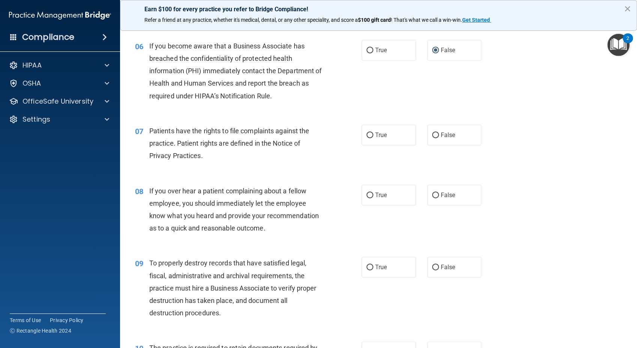
scroll to position [388, 0]
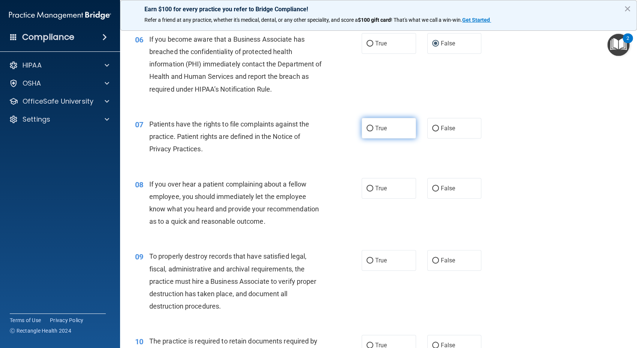
click at [367, 127] on input "True" at bounding box center [369, 129] width 7 height 6
radio input "true"
click at [432, 188] on input "False" at bounding box center [435, 189] width 7 height 6
radio input "true"
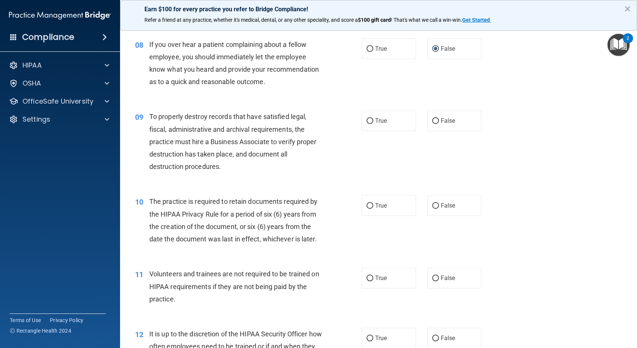
scroll to position [530, 0]
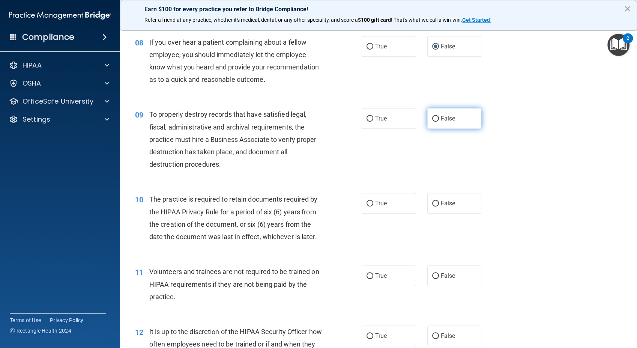
click at [432, 116] on input "False" at bounding box center [435, 119] width 7 height 6
radio input "true"
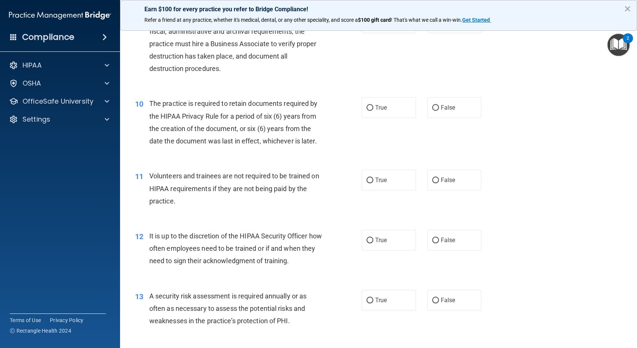
scroll to position [636, 0]
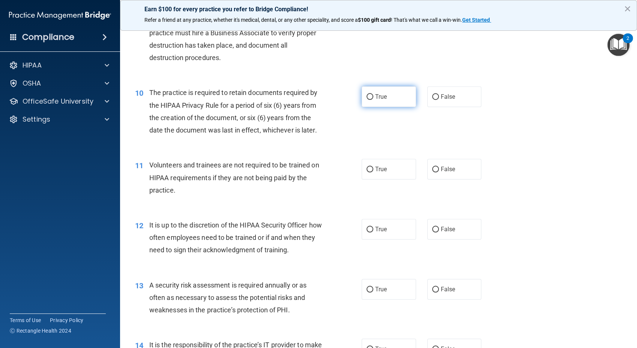
click at [367, 96] on input "True" at bounding box center [369, 97] width 7 height 6
radio input "true"
click at [432, 169] on input "False" at bounding box center [435, 169] width 7 height 6
radio input "true"
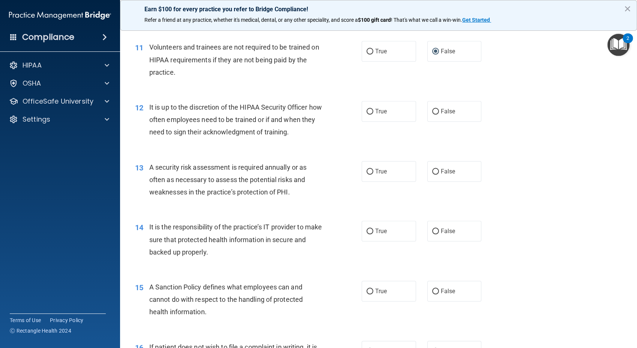
scroll to position [756, 0]
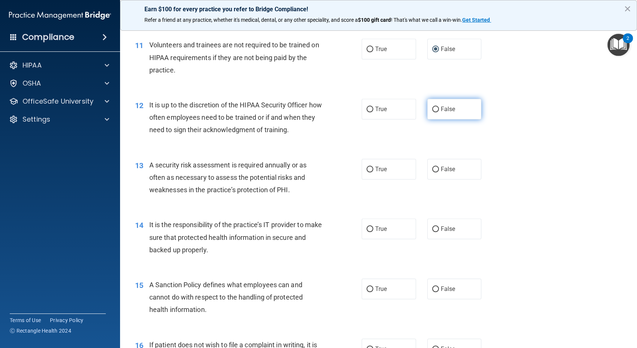
click at [432, 110] on input "False" at bounding box center [435, 109] width 7 height 6
radio input "true"
click at [366, 170] on input "True" at bounding box center [369, 169] width 7 height 6
radio input "true"
click at [366, 228] on input "True" at bounding box center [369, 229] width 7 height 6
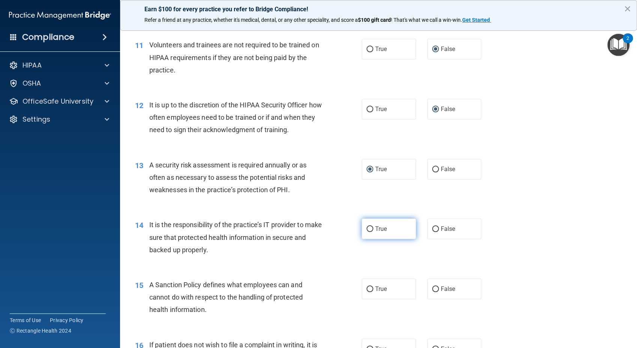
radio input "true"
click at [432, 286] on input "False" at bounding box center [435, 289] width 7 height 6
radio input "true"
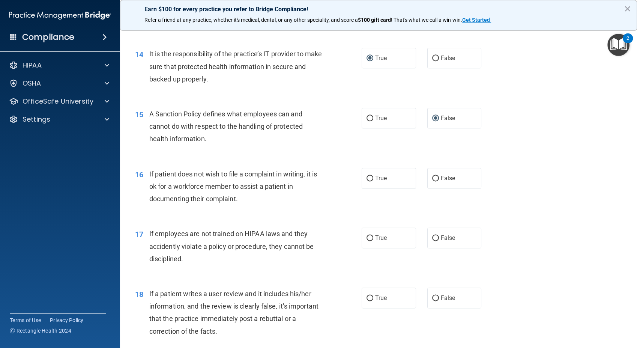
scroll to position [929, 0]
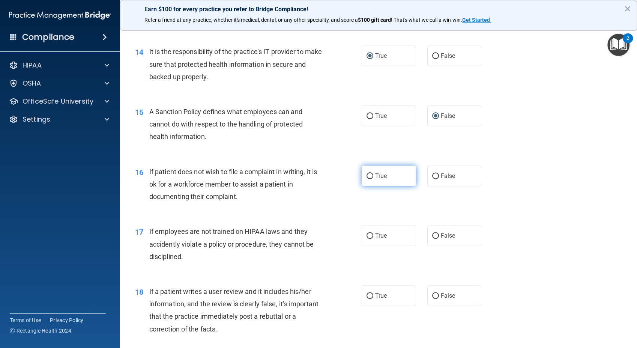
click at [366, 173] on input "True" at bounding box center [369, 176] width 7 height 6
radio input "true"
click at [432, 234] on input "False" at bounding box center [435, 236] width 7 height 6
radio input "true"
click at [432, 293] on input "False" at bounding box center [435, 296] width 7 height 6
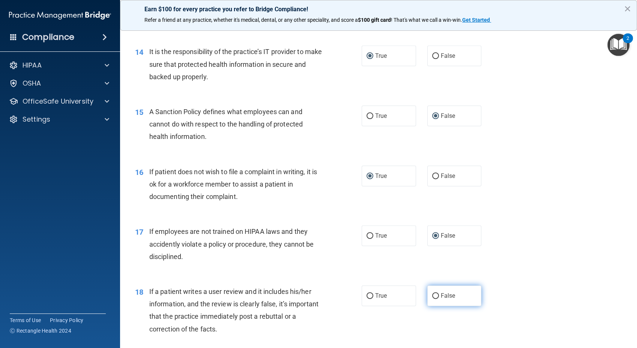
radio input "true"
click at [432, 293] on input "False" at bounding box center [435, 296] width 7 height 6
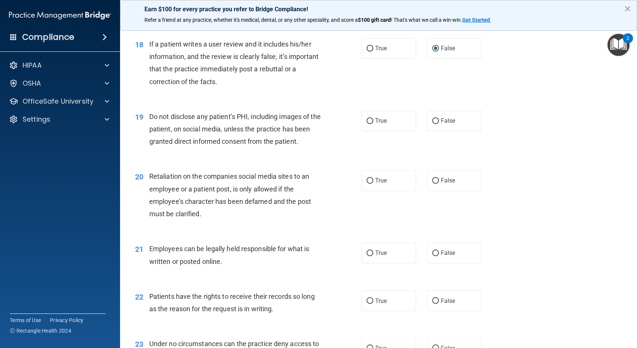
scroll to position [1181, 0]
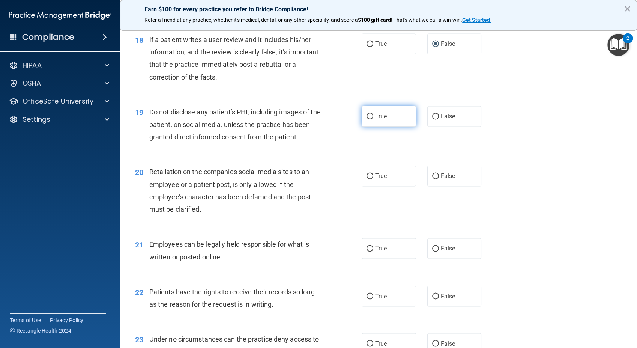
click at [367, 115] on input "True" at bounding box center [369, 117] width 7 height 6
radio input "true"
click at [432, 173] on input "False" at bounding box center [435, 176] width 7 height 6
radio input "true"
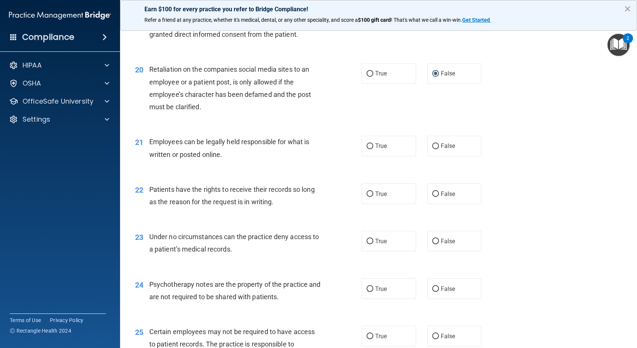
scroll to position [1299, 0]
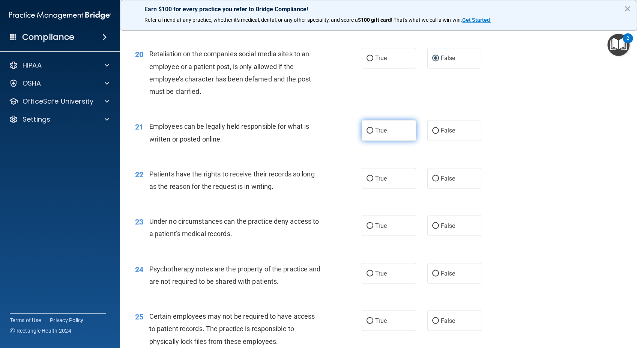
click at [366, 129] on input "True" at bounding box center [369, 131] width 7 height 6
radio input "true"
click at [432, 178] on input "False" at bounding box center [435, 178] width 7 height 6
radio input "true"
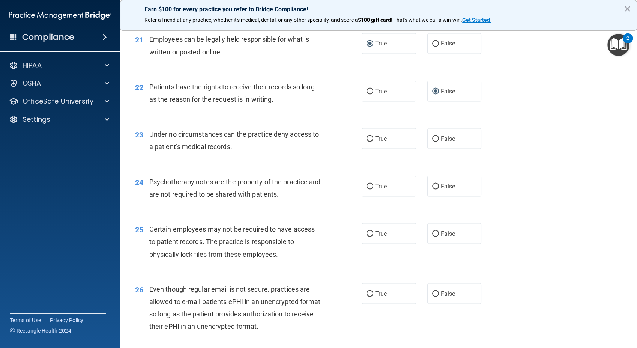
scroll to position [1390, 0]
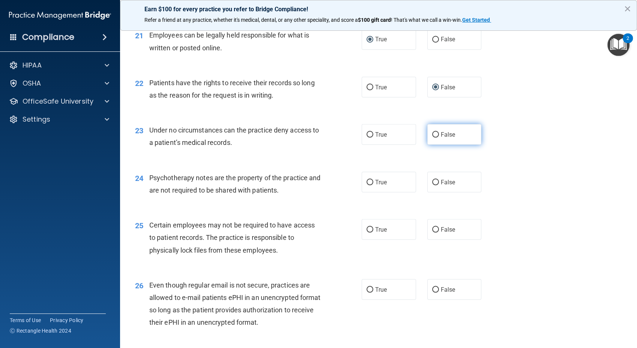
click at [432, 132] on input "False" at bounding box center [435, 135] width 7 height 6
radio input "true"
click at [366, 179] on input "True" at bounding box center [369, 182] width 7 height 6
radio input "true"
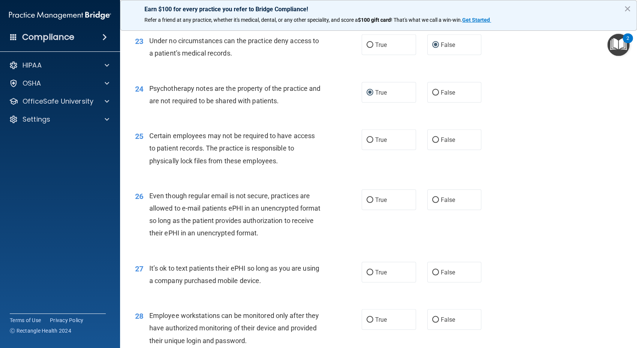
scroll to position [1503, 0]
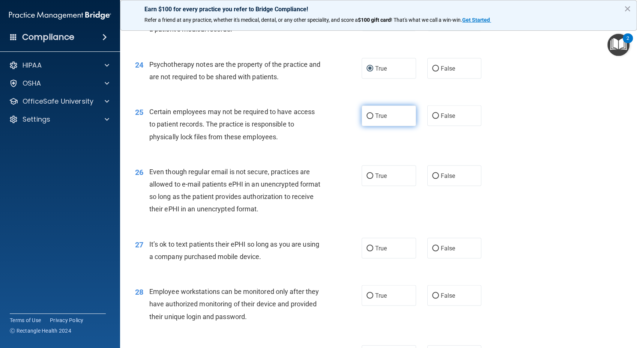
click at [366, 118] on input "True" at bounding box center [369, 116] width 7 height 6
radio input "true"
click at [361, 175] on label "True" at bounding box center [388, 175] width 54 height 21
click at [366, 175] on input "True" at bounding box center [369, 176] width 7 height 6
radio input "true"
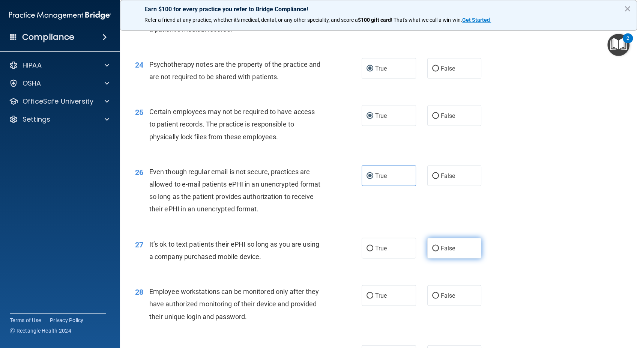
click at [434, 247] on input "False" at bounding box center [435, 249] width 7 height 6
radio input "true"
click at [432, 297] on input "False" at bounding box center [435, 296] width 7 height 6
radio input "true"
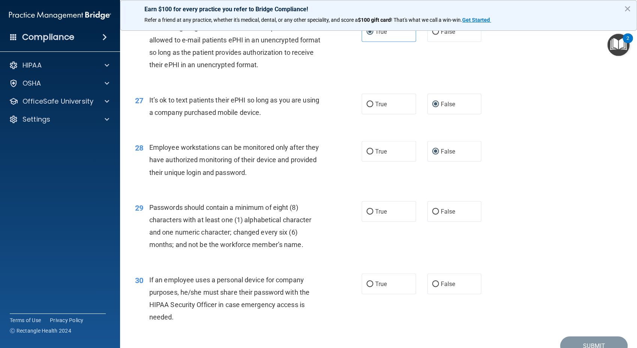
scroll to position [1684, 0]
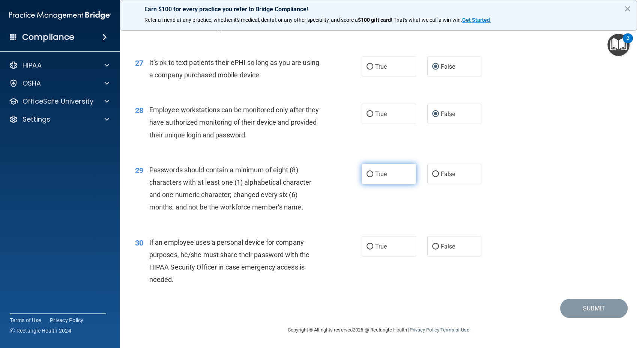
click at [366, 173] on input "True" at bounding box center [369, 174] width 7 height 6
radio input "true"
click at [432, 245] on input "False" at bounding box center [435, 247] width 7 height 6
radio input "true"
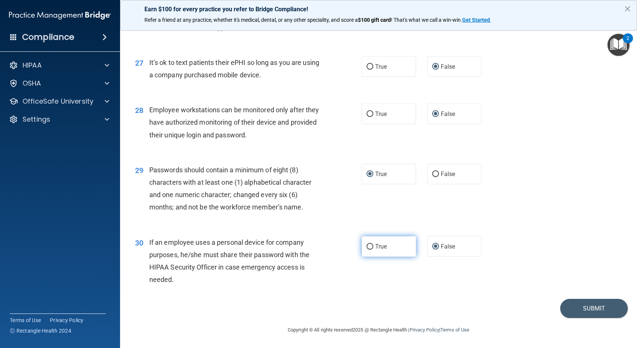
click at [366, 244] on input "True" at bounding box center [369, 247] width 7 height 6
radio input "true"
radio input "false"
click at [573, 309] on button "Submit" at bounding box center [593, 307] width 67 height 19
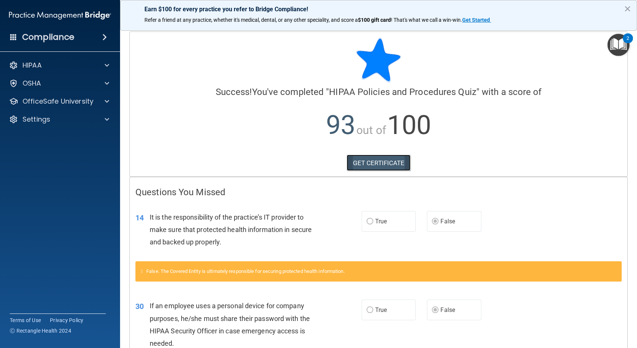
click at [369, 160] on link "GET CERTIFICATE" at bounding box center [378, 162] width 64 height 16
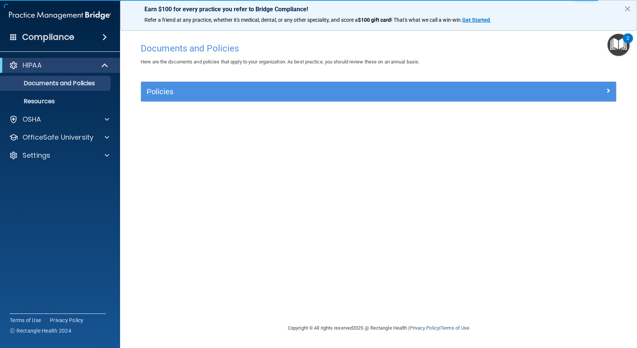
click at [618, 42] on img "Open Resource Center, 2 new notifications" at bounding box center [618, 45] width 22 height 22
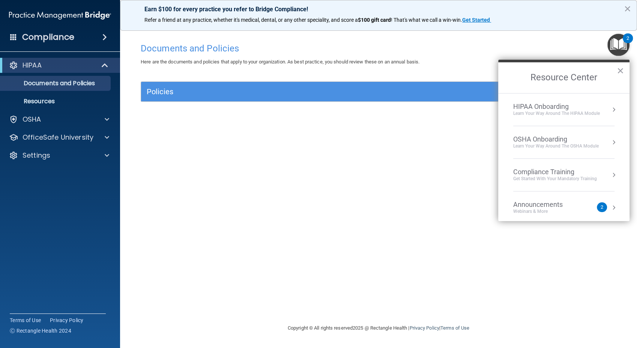
click at [549, 178] on div "Get Started with your mandatory training" at bounding box center [555, 178] width 84 height 6
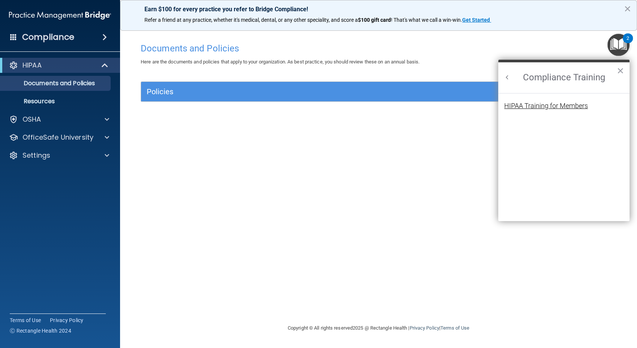
click at [567, 102] on div "HIPAA Training for Members" at bounding box center [546, 105] width 84 height 7
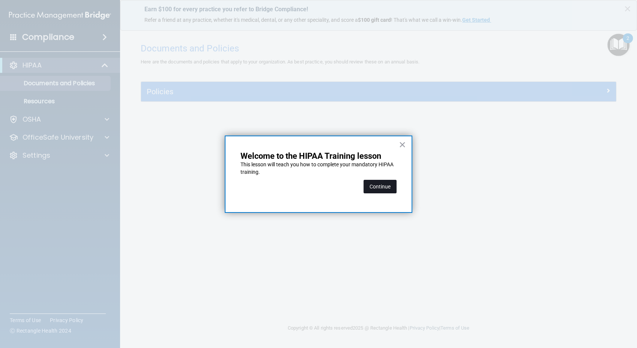
click at [382, 188] on button "Continue" at bounding box center [379, 186] width 33 height 13
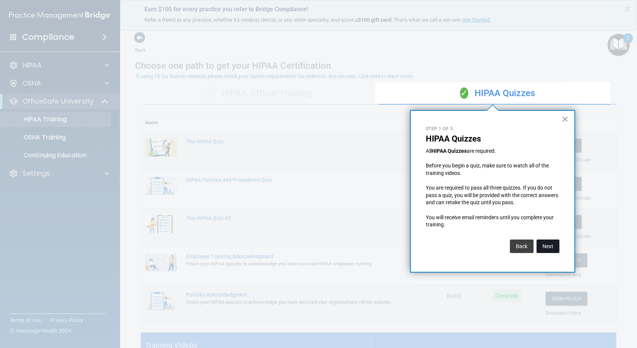
click at [544, 246] on button "Next" at bounding box center [547, 245] width 23 height 13
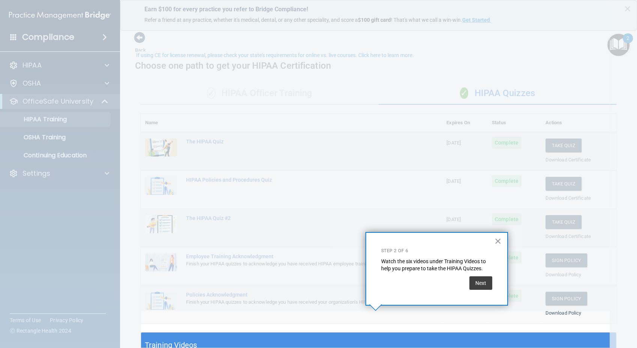
scroll to position [21, 0]
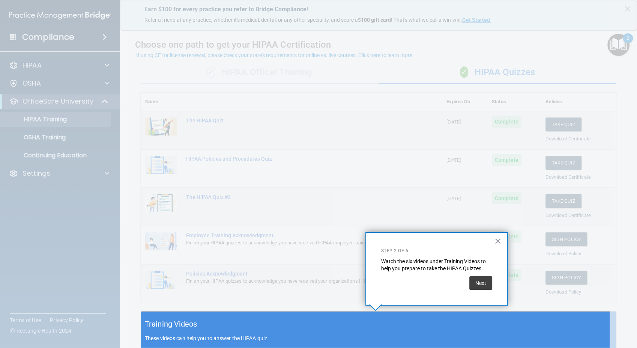
click at [615, 126] on div at bounding box center [622, 174] width 27 height 348
click at [497, 240] on button "×" at bounding box center [497, 241] width 7 height 12
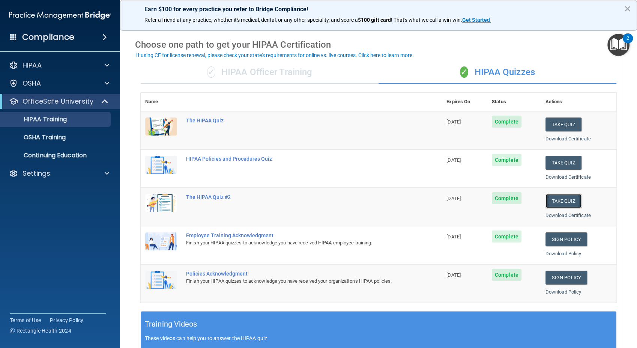
click at [556, 196] on button "Take Quiz" at bounding box center [563, 201] width 36 height 14
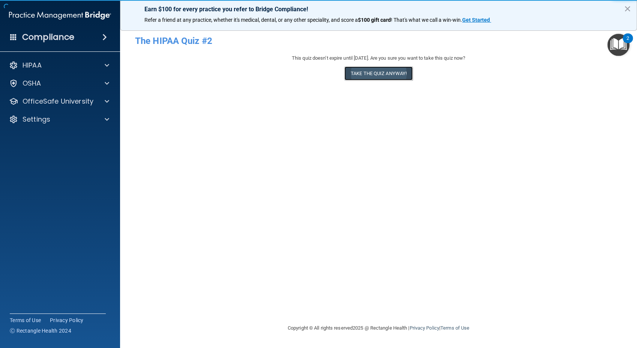
click at [367, 75] on button "Take the quiz anyway!" at bounding box center [378, 73] width 68 height 14
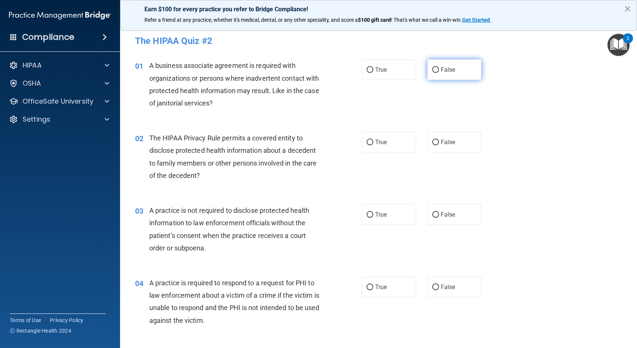
click at [432, 70] on input "False" at bounding box center [435, 70] width 7 height 6
radio input "true"
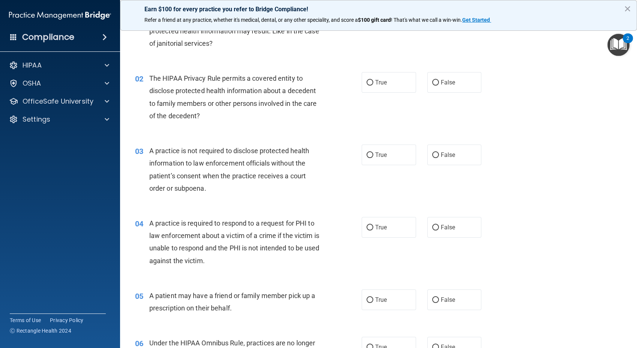
scroll to position [80, 0]
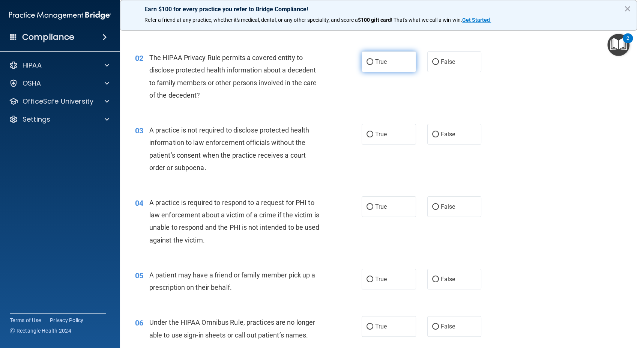
click at [366, 62] on input "True" at bounding box center [369, 62] width 7 height 6
radio input "true"
click at [366, 133] on input "True" at bounding box center [369, 135] width 7 height 6
radio input "true"
click at [432, 133] on input "False" at bounding box center [435, 135] width 7 height 6
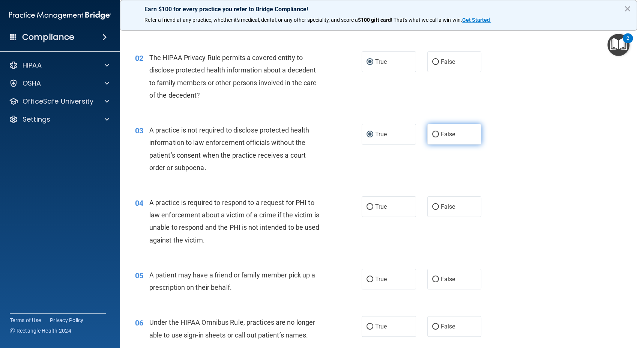
radio input "true"
radio input "false"
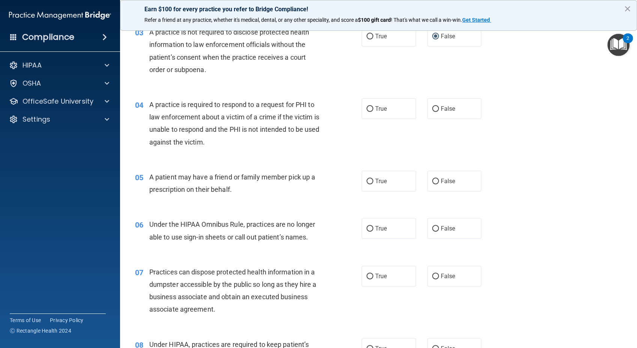
scroll to position [190, 0]
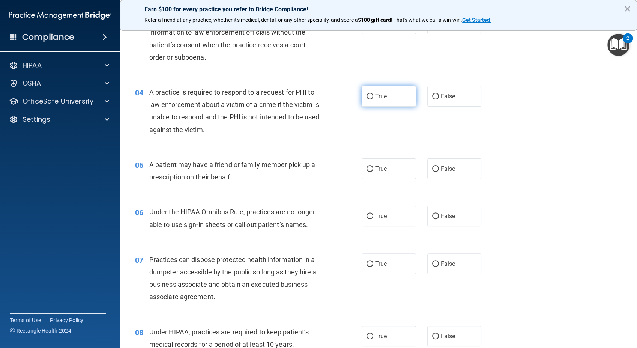
click at [366, 94] on input "True" at bounding box center [369, 97] width 7 height 6
radio input "true"
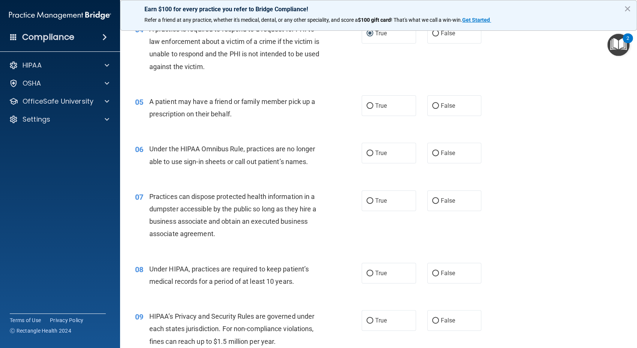
scroll to position [255, 0]
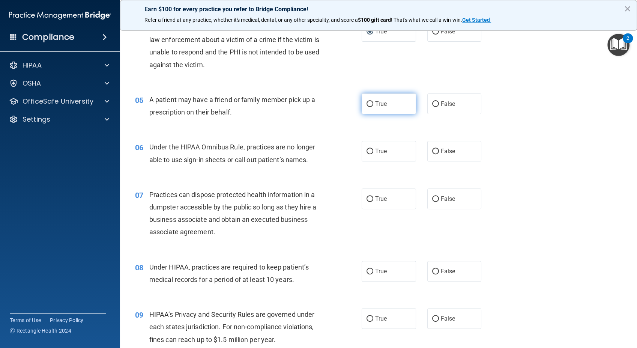
click at [366, 102] on input "True" at bounding box center [369, 104] width 7 height 6
radio input "true"
click at [432, 150] on input "False" at bounding box center [435, 151] width 7 height 6
radio input "true"
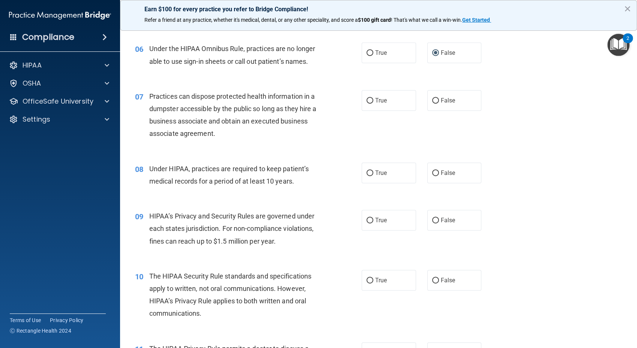
scroll to position [362, 0]
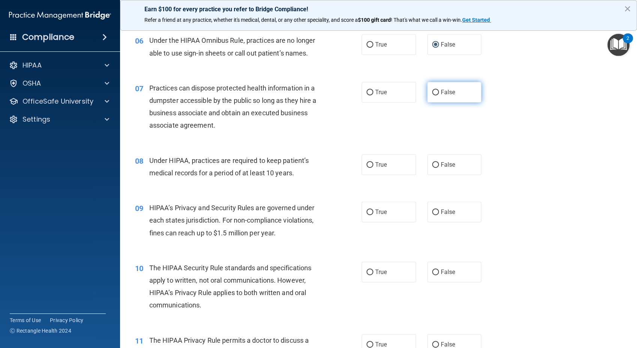
click at [432, 91] on input "False" at bounding box center [435, 93] width 7 height 6
radio input "true"
click at [432, 165] on input "False" at bounding box center [435, 165] width 7 height 6
radio input "true"
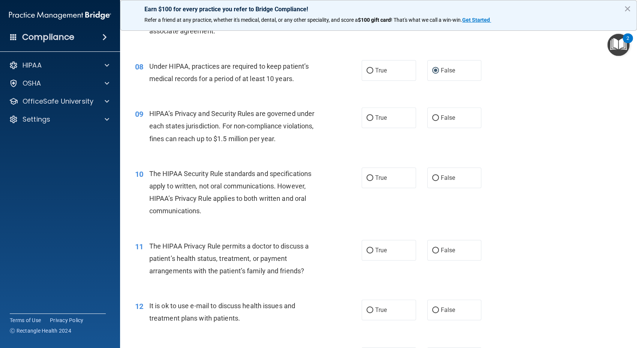
scroll to position [495, 0]
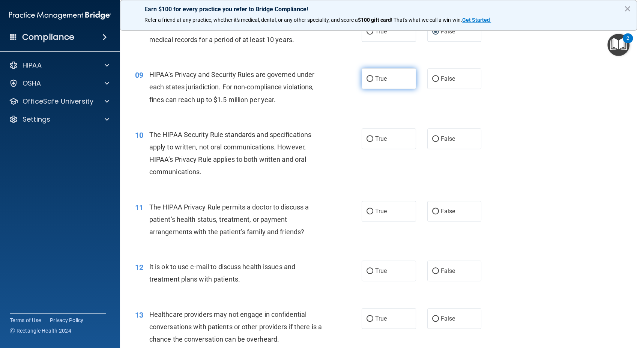
click at [366, 79] on input "True" at bounding box center [369, 79] width 7 height 6
radio input "true"
click at [366, 137] on input "True" at bounding box center [369, 139] width 7 height 6
radio input "true"
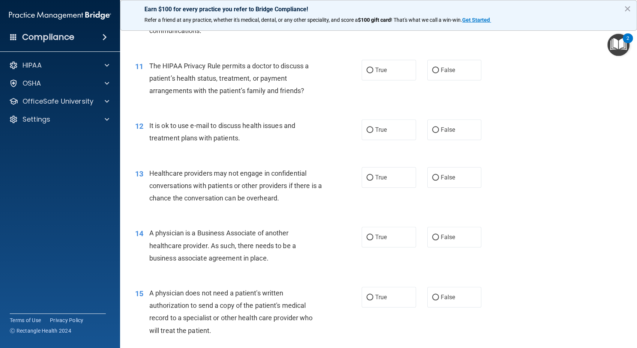
scroll to position [639, 0]
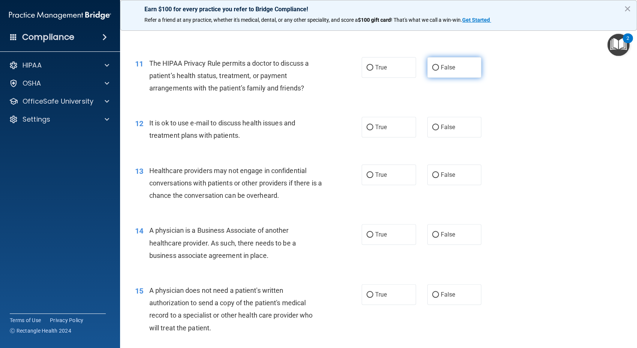
click at [432, 67] on input "False" at bounding box center [435, 68] width 7 height 6
radio input "true"
click at [364, 123] on label "True" at bounding box center [388, 127] width 54 height 21
click at [366, 124] on input "True" at bounding box center [369, 127] width 7 height 6
radio input "true"
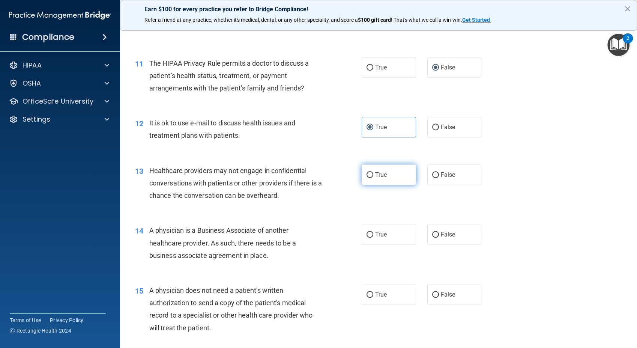
click at [366, 172] on input "True" at bounding box center [369, 175] width 7 height 6
radio input "true"
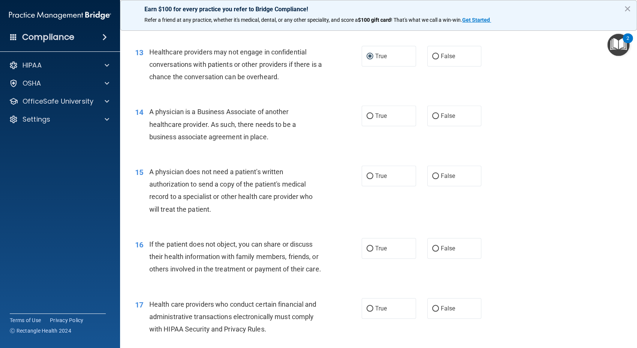
scroll to position [759, 0]
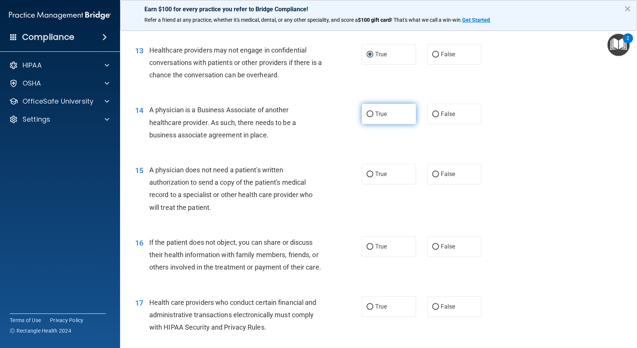
click at [366, 113] on input "True" at bounding box center [369, 114] width 7 height 6
radio input "true"
click at [555, 145] on div "14 A physician is a Business Associate of another healthcare provider. As such,…" at bounding box center [378, 124] width 498 height 60
click at [367, 172] on input "True" at bounding box center [369, 174] width 7 height 6
radio input "true"
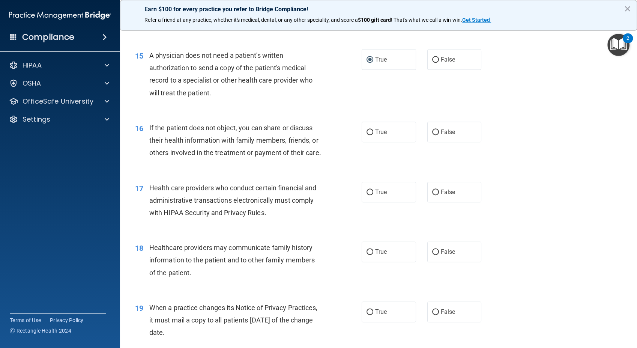
scroll to position [880, 0]
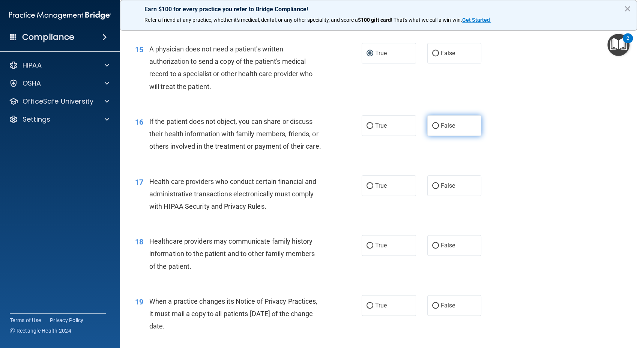
click at [432, 125] on input "False" at bounding box center [435, 126] width 7 height 6
radio input "true"
click at [366, 189] on input "True" at bounding box center [369, 186] width 7 height 6
radio input "true"
click at [366, 189] on input "True" at bounding box center [369, 186] width 7 height 6
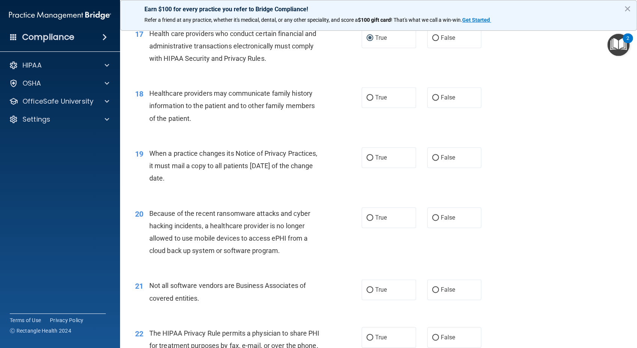
scroll to position [1032, 0]
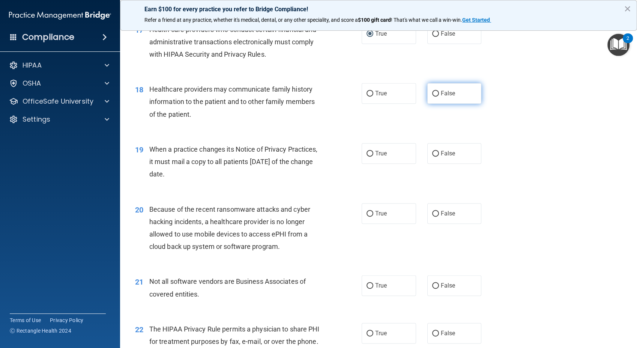
click at [432, 96] on input "False" at bounding box center [435, 94] width 7 height 6
radio input "true"
click at [366, 156] on input "True" at bounding box center [369, 154] width 7 height 6
radio input "true"
click at [432, 216] on input "False" at bounding box center [435, 214] width 7 height 6
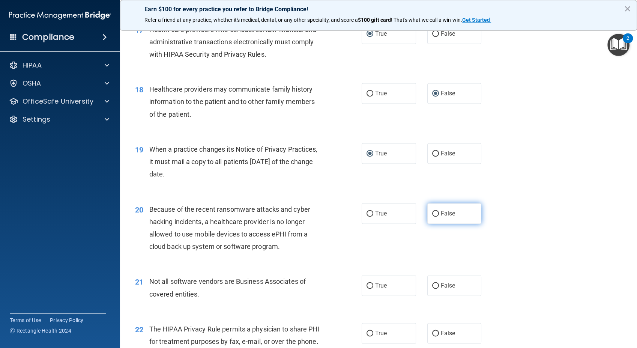
radio input "true"
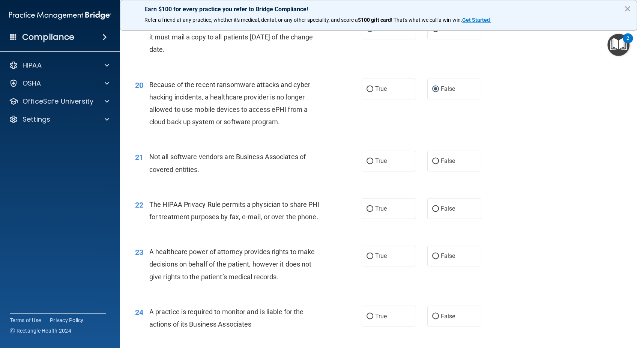
scroll to position [1189, 0]
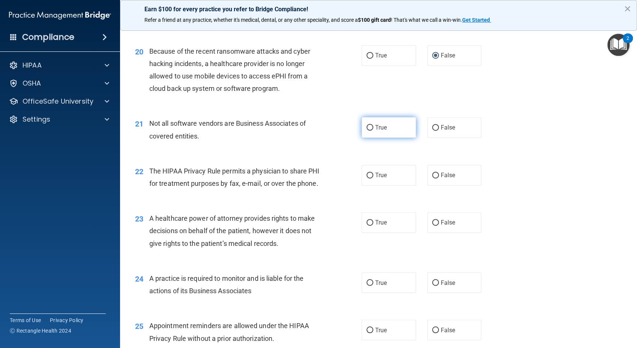
click at [366, 130] on input "True" at bounding box center [369, 128] width 7 height 6
radio input "true"
click at [366, 178] on input "True" at bounding box center [369, 175] width 7 height 6
radio input "true"
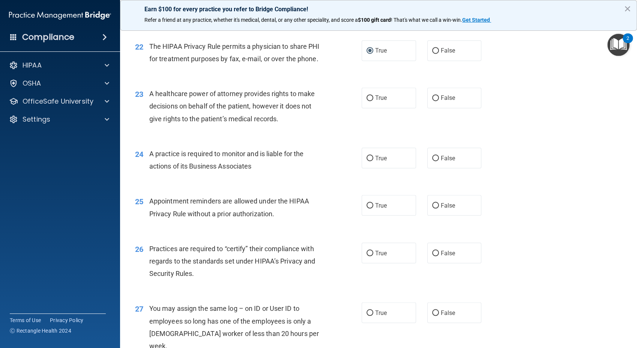
scroll to position [1318, 0]
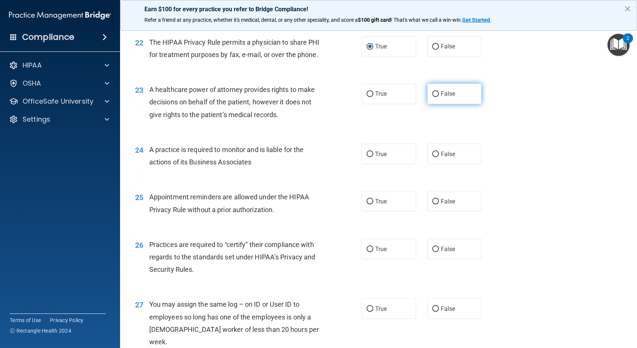
click at [433, 97] on input "False" at bounding box center [435, 94] width 7 height 6
radio input "true"
click at [366, 157] on input "True" at bounding box center [369, 154] width 7 height 6
radio input "true"
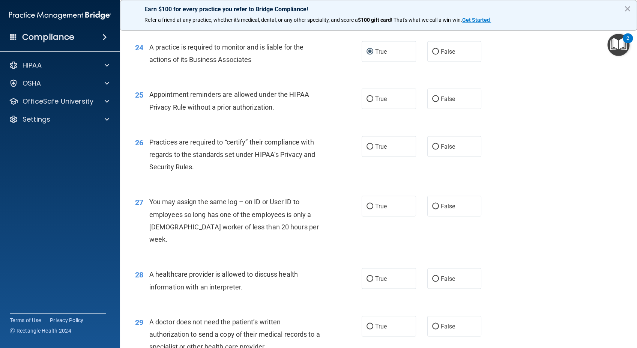
scroll to position [1422, 0]
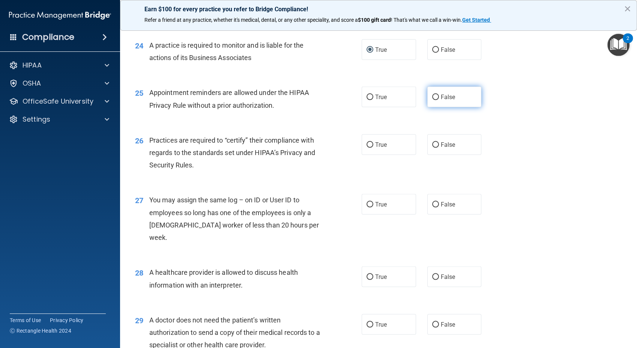
click at [432, 100] on input "False" at bounding box center [435, 97] width 7 height 6
radio input "true"
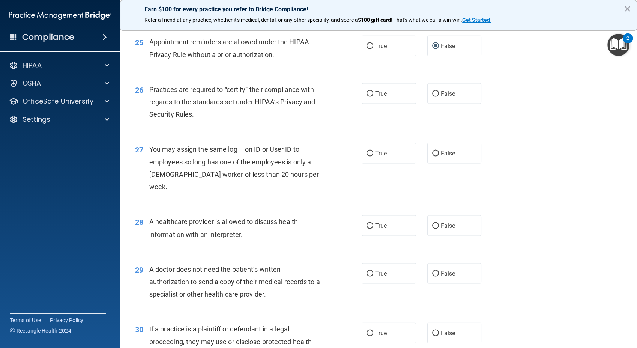
scroll to position [1496, 0]
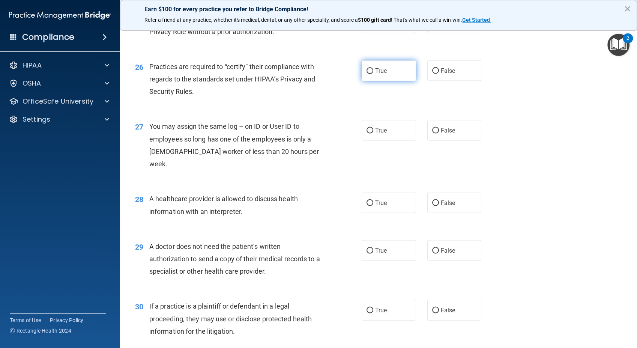
click at [363, 81] on label "True" at bounding box center [388, 70] width 54 height 21
click at [366, 74] on input "True" at bounding box center [369, 71] width 7 height 6
radio input "true"
click at [433, 133] on input "False" at bounding box center [435, 131] width 7 height 6
radio input "true"
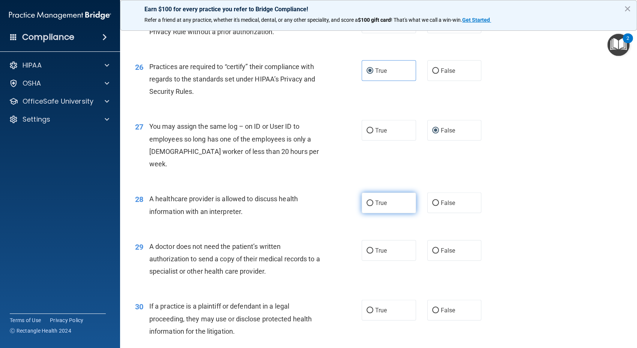
click at [366, 206] on input "True" at bounding box center [369, 203] width 7 height 6
radio input "true"
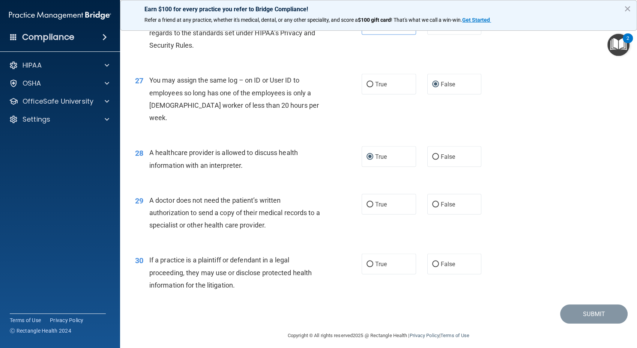
scroll to position [1560, 0]
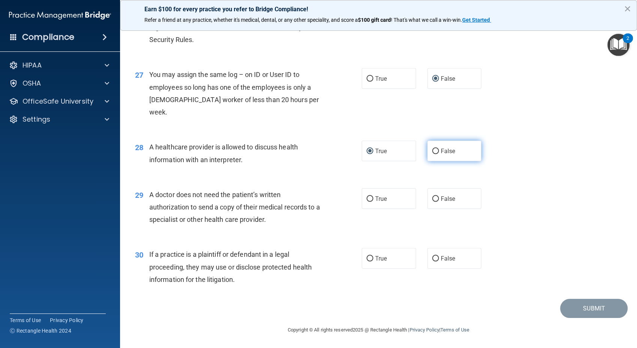
click at [432, 152] on input "False" at bounding box center [435, 151] width 7 height 6
radio input "true"
radio input "false"
click at [367, 198] on input "True" at bounding box center [369, 199] width 7 height 6
radio input "true"
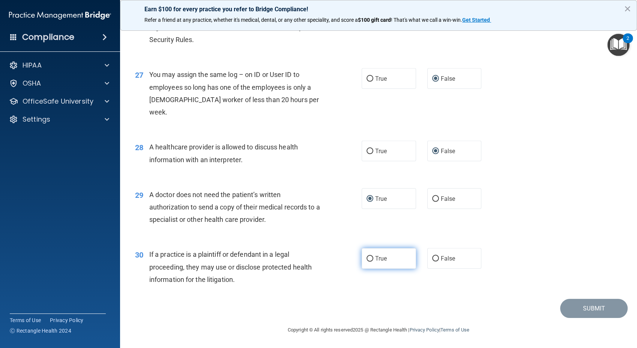
click at [366, 256] on input "True" at bounding box center [369, 259] width 7 height 6
radio input "true"
click at [584, 306] on button "Submit" at bounding box center [593, 307] width 67 height 19
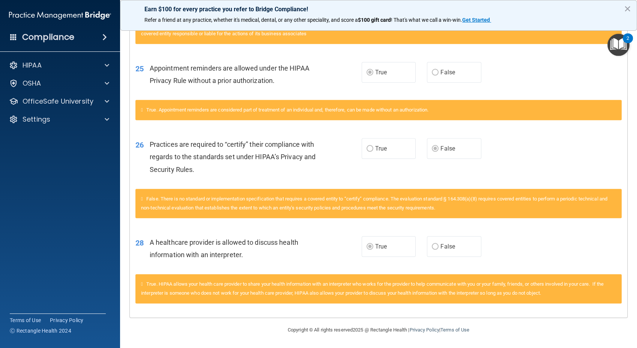
scroll to position [842, 0]
click at [628, 6] on button "×" at bounding box center [627, 9] width 7 height 12
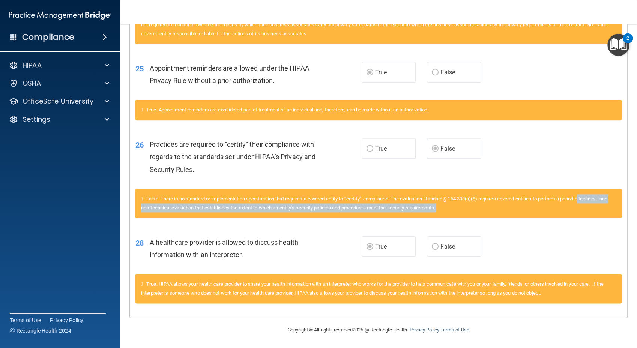
drag, startPoint x: 630, startPoint y: 253, endPoint x: 626, endPoint y: 193, distance: 60.5
click at [626, 193] on main "Calculating your score.... You did not pass the " The HIPAA Quiz #2 ". 66 out o…" at bounding box center [378, 186] width 517 height 324
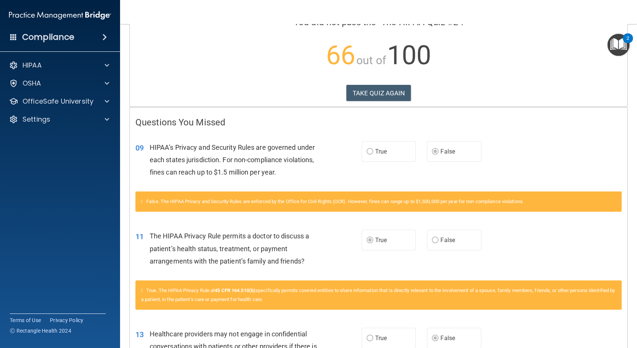
scroll to position [0, 0]
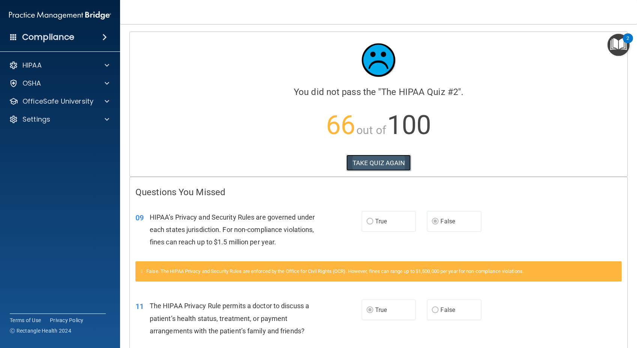
click at [385, 161] on button "TAKE QUIZ AGAIN" at bounding box center [378, 162] width 65 height 16
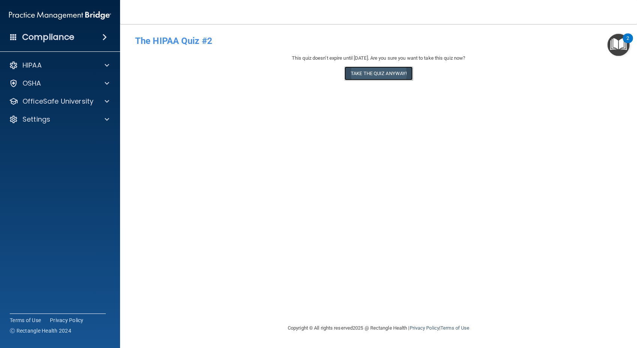
click at [369, 72] on button "Take the quiz anyway!" at bounding box center [378, 73] width 68 height 14
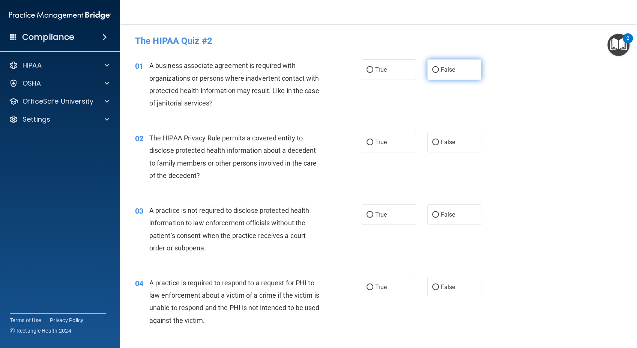
click at [433, 69] on input "False" at bounding box center [435, 70] width 7 height 6
radio input "true"
click at [432, 139] on input "False" at bounding box center [435, 142] width 7 height 6
radio input "true"
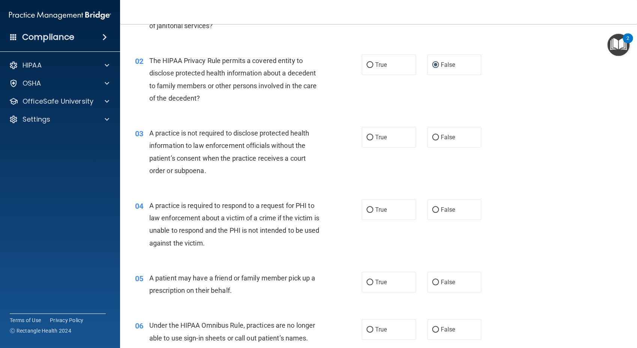
scroll to position [110, 0]
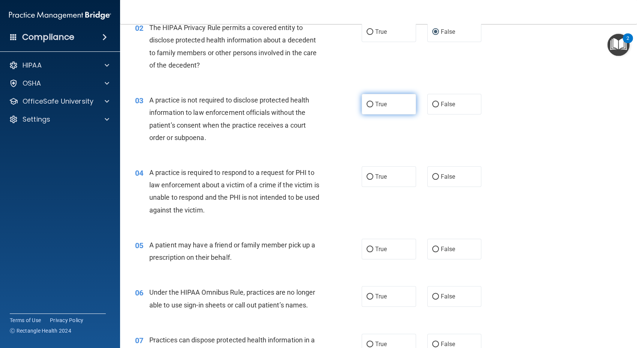
click at [366, 103] on input "True" at bounding box center [369, 105] width 7 height 6
radio input "true"
click at [366, 174] on input "True" at bounding box center [369, 177] width 7 height 6
radio input "true"
click at [366, 246] on input "True" at bounding box center [369, 249] width 7 height 6
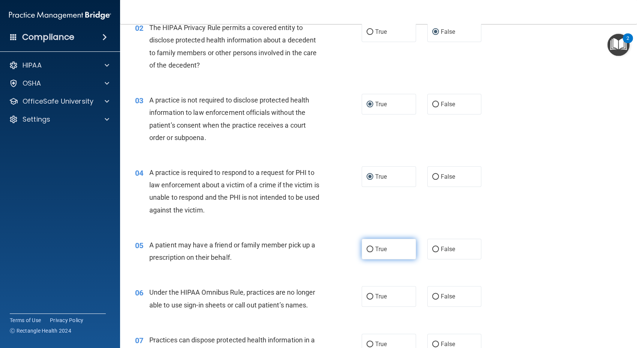
radio input "true"
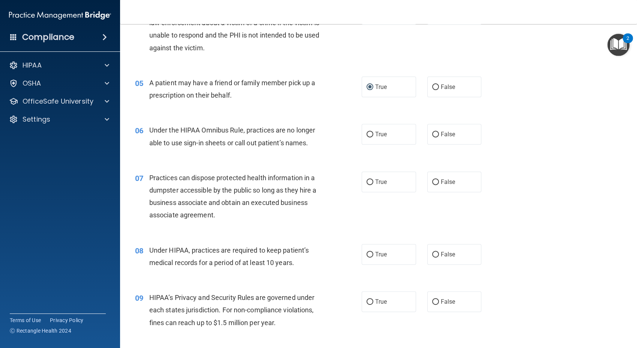
scroll to position [276, 0]
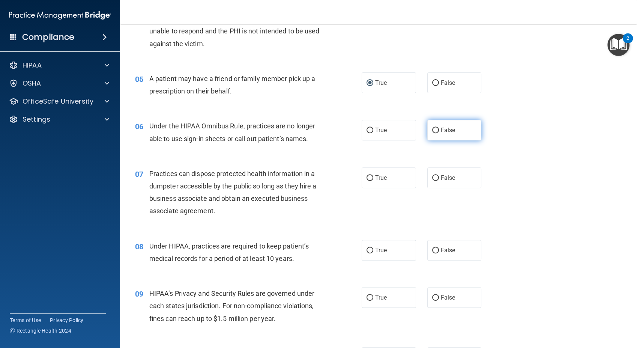
click at [432, 127] on input "False" at bounding box center [435, 130] width 7 height 6
radio input "true"
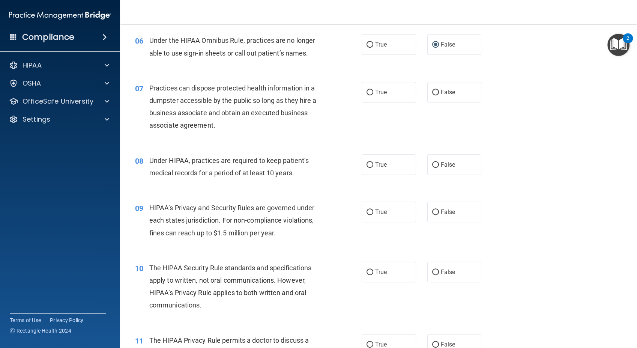
scroll to position [366, 0]
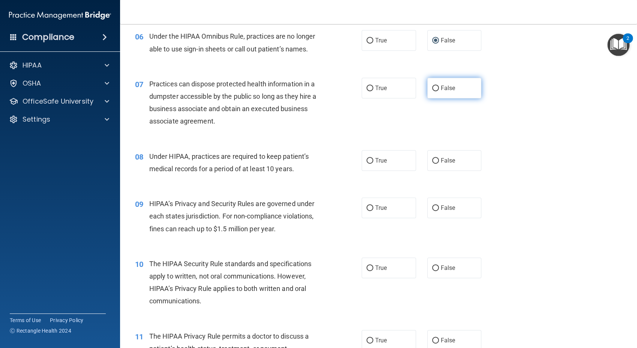
click at [432, 85] on input "False" at bounding box center [435, 88] width 7 height 6
radio input "true"
click at [432, 160] on input "False" at bounding box center [435, 161] width 7 height 6
radio input "true"
click at [432, 208] on input "False" at bounding box center [435, 208] width 7 height 6
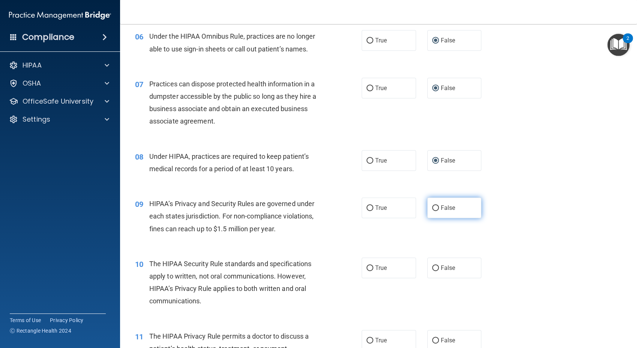
radio input "true"
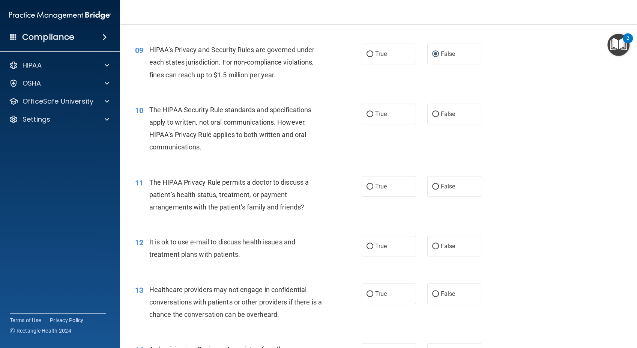
scroll to position [524, 0]
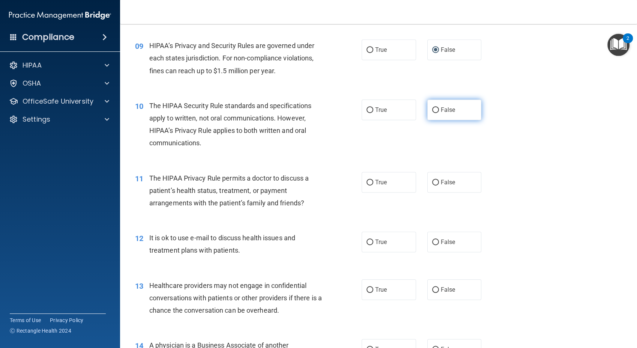
click at [432, 110] on input "False" at bounding box center [435, 110] width 7 height 6
radio input "true"
click at [367, 181] on input "True" at bounding box center [369, 183] width 7 height 6
radio input "true"
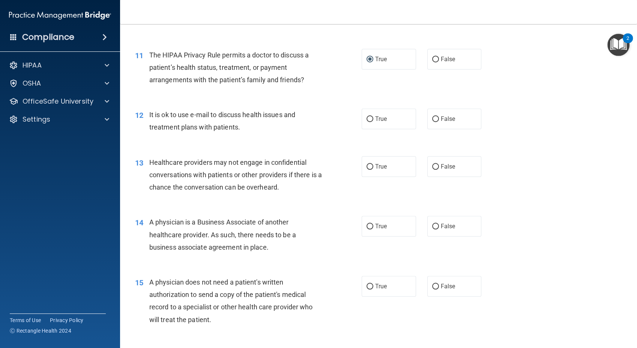
scroll to position [642, 0]
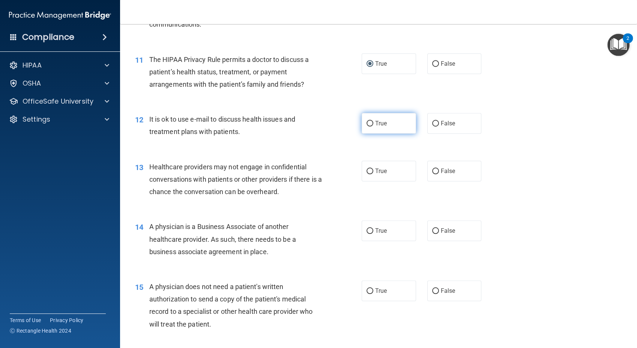
click at [367, 121] on input "True" at bounding box center [369, 124] width 7 height 6
radio input "true"
click at [432, 169] on input "False" at bounding box center [435, 171] width 7 height 6
radio input "true"
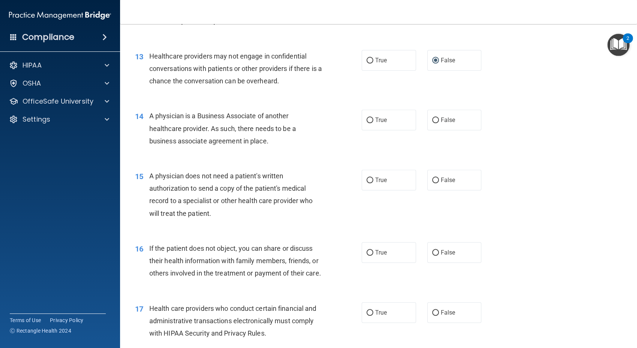
scroll to position [741, 0]
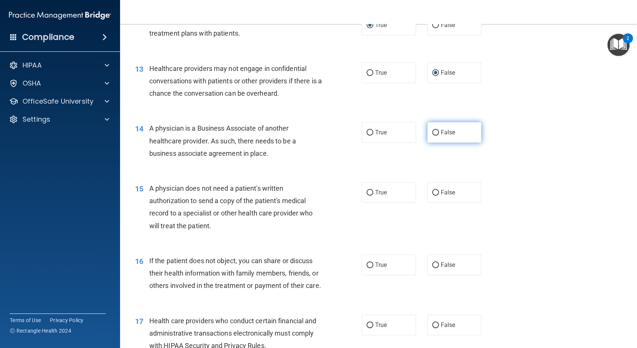
click at [432, 132] on input "False" at bounding box center [435, 133] width 7 height 6
radio input "true"
click at [367, 190] on input "True" at bounding box center [369, 193] width 7 height 6
radio input "true"
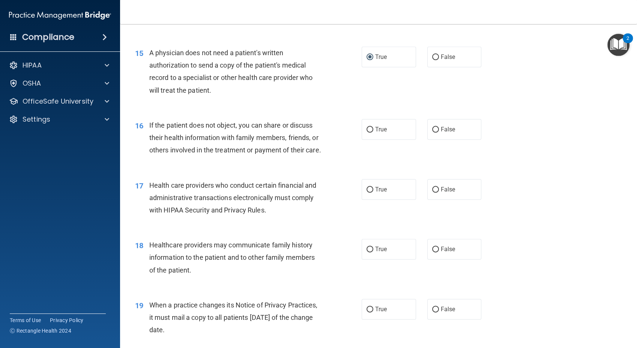
scroll to position [878, 0]
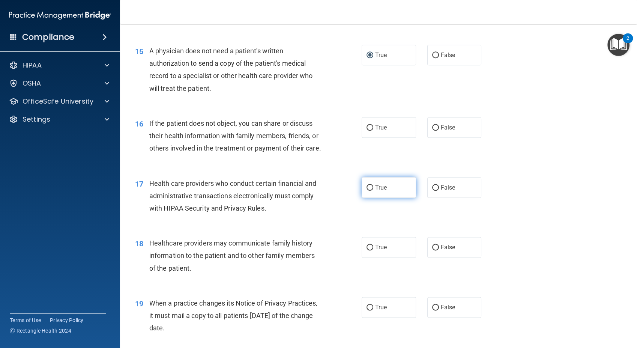
click at [366, 190] on input "True" at bounding box center [369, 188] width 7 height 6
radio input "true"
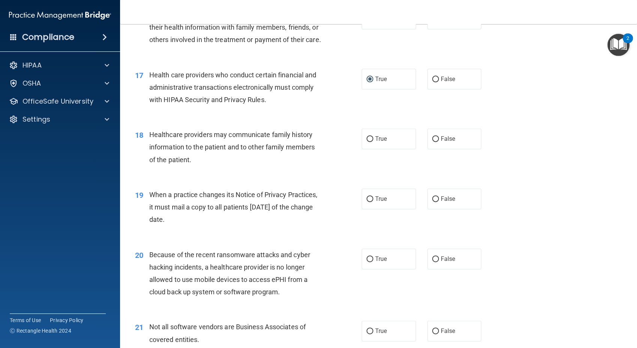
scroll to position [990, 0]
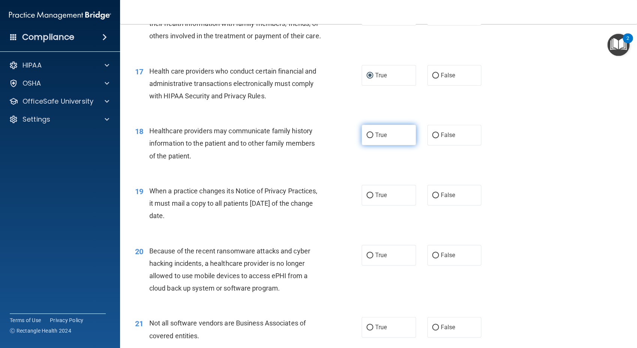
click at [367, 138] on input "True" at bounding box center [369, 135] width 7 height 6
radio input "true"
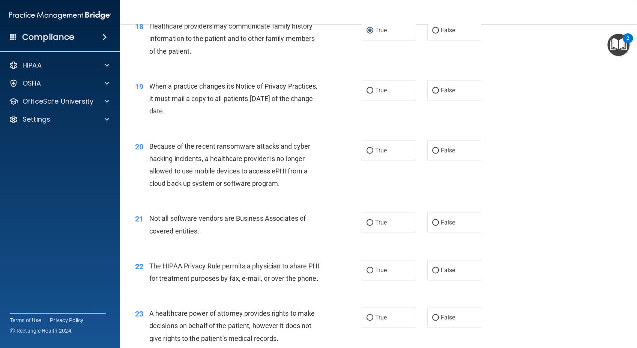
scroll to position [1096, 0]
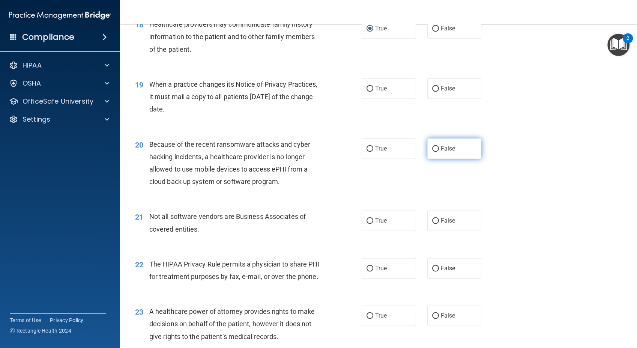
click at [432, 155] on label "False" at bounding box center [454, 148] width 54 height 21
click at [432, 151] on input "False" at bounding box center [435, 149] width 7 height 6
radio input "true"
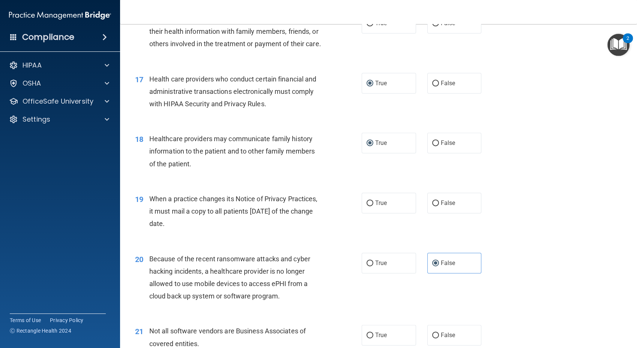
scroll to position [895, 0]
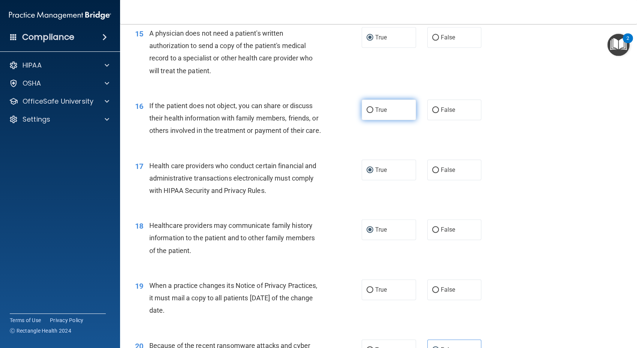
click at [366, 111] on input "True" at bounding box center [369, 110] width 7 height 6
radio input "true"
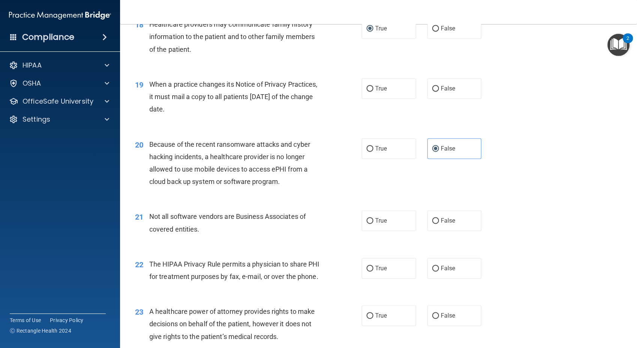
scroll to position [1098, 0]
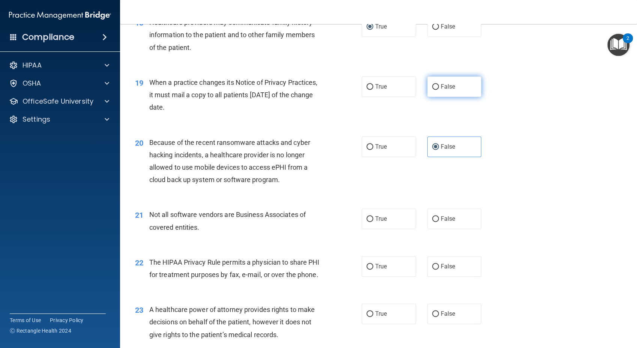
click at [432, 90] on input "False" at bounding box center [435, 87] width 7 height 6
radio input "true"
click at [366, 222] on input "True" at bounding box center [369, 219] width 7 height 6
radio input "true"
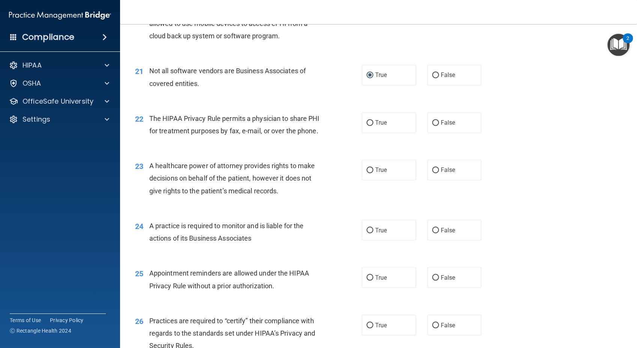
scroll to position [1244, 0]
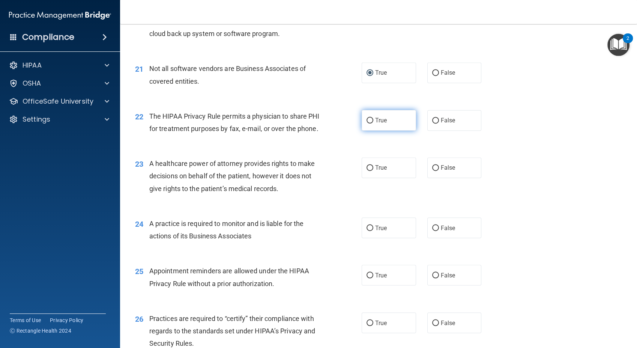
click at [366, 123] on input "True" at bounding box center [369, 121] width 7 height 6
radio input "true"
click at [369, 171] on input "True" at bounding box center [369, 168] width 7 height 6
radio input "true"
click at [432, 231] on input "False" at bounding box center [435, 228] width 7 height 6
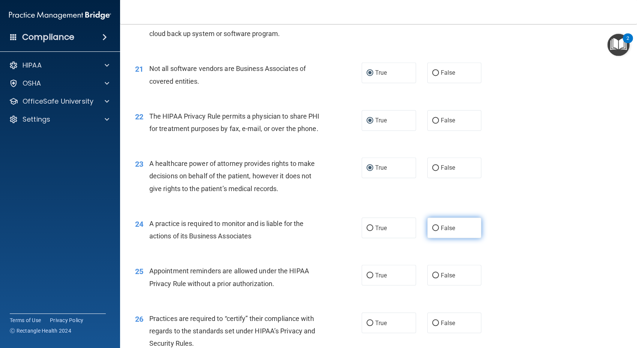
radio input "true"
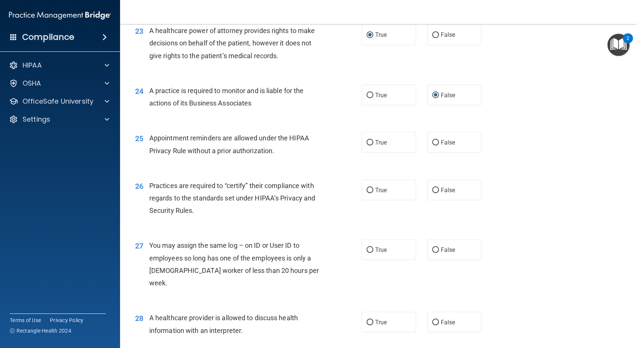
scroll to position [1396, 0]
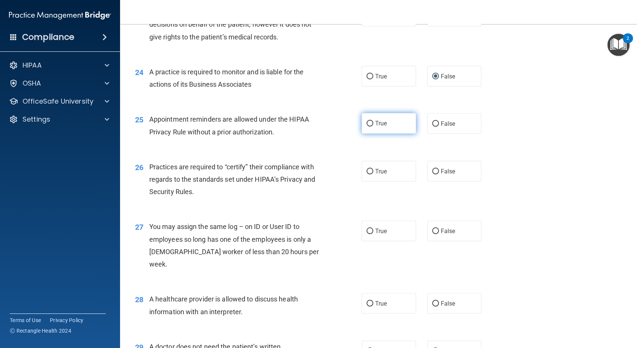
click at [366, 126] on input "True" at bounding box center [369, 124] width 7 height 6
radio input "true"
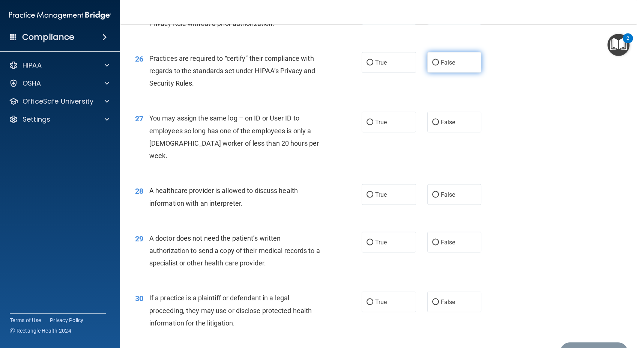
click at [432, 66] on input "False" at bounding box center [435, 63] width 7 height 6
radio input "true"
click at [432, 125] on input "False" at bounding box center [435, 123] width 7 height 6
radio input "true"
click at [432, 125] on input "False" at bounding box center [435, 123] width 7 height 6
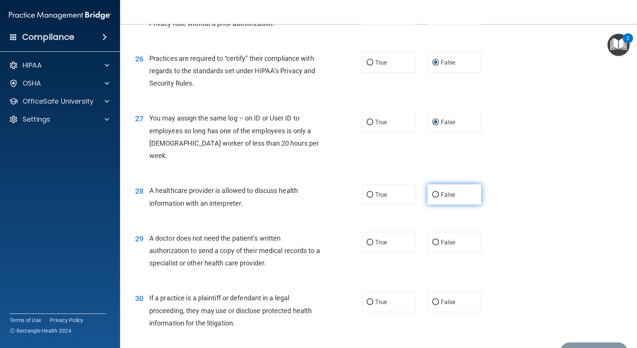
click at [432, 198] on input "False" at bounding box center [435, 195] width 7 height 6
radio input "true"
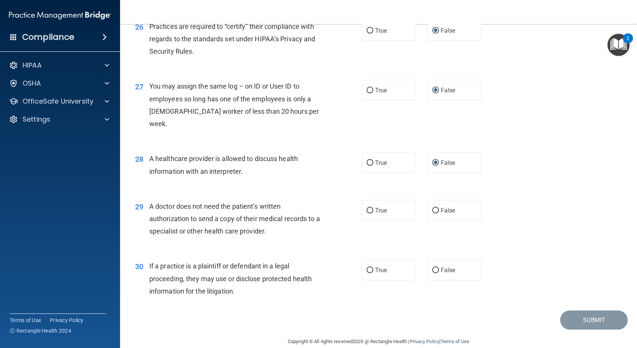
scroll to position [1560, 0]
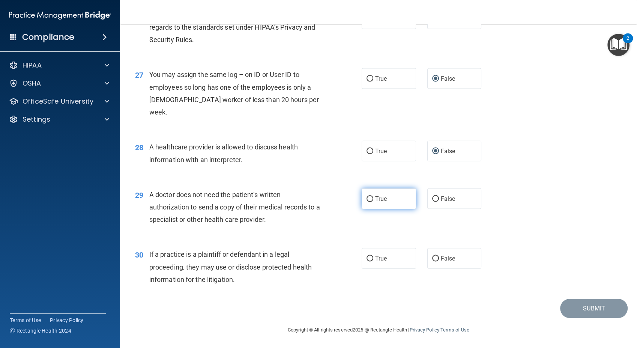
click at [366, 197] on input "True" at bounding box center [369, 199] width 7 height 6
radio input "true"
click at [364, 255] on label "True" at bounding box center [388, 258] width 54 height 21
click at [366, 256] on input "True" at bounding box center [369, 259] width 7 height 6
radio input "true"
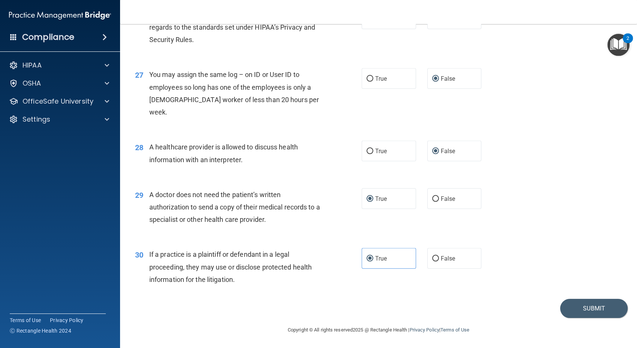
drag, startPoint x: 630, startPoint y: 283, endPoint x: 620, endPoint y: 243, distance: 41.3
click at [620, 243] on main "- The HIPAA Quiz #2 This quiz doesn’t expire until 12/27/2025. Are you sure you…" at bounding box center [378, 186] width 517 height 324
click at [589, 301] on button "Submit" at bounding box center [593, 307] width 67 height 19
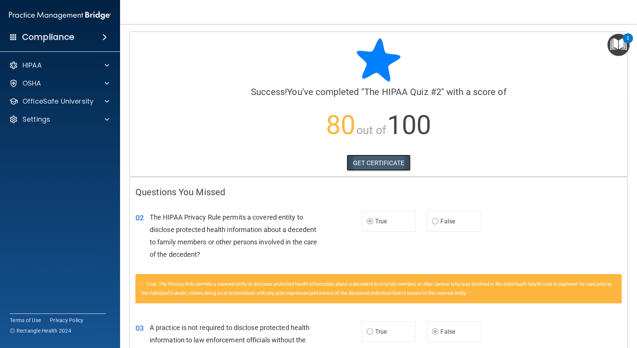
click at [373, 160] on link "GET CERTIFICATE" at bounding box center [378, 162] width 64 height 16
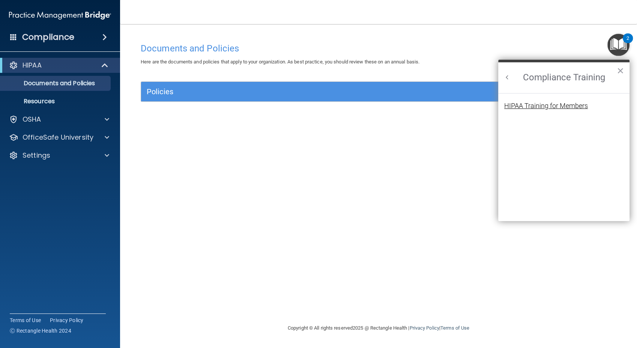
click at [569, 105] on div "HIPAA Training for Members" at bounding box center [546, 105] width 84 height 7
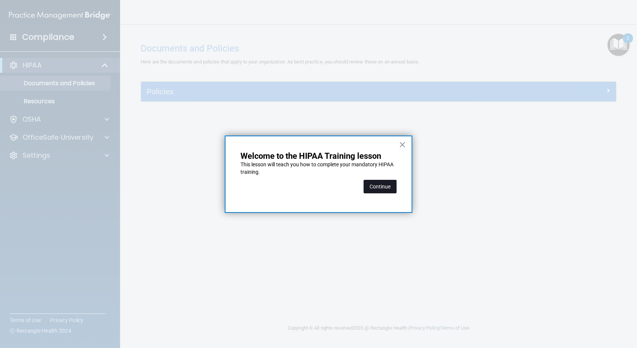
click at [374, 186] on button "Continue" at bounding box center [379, 186] width 33 height 13
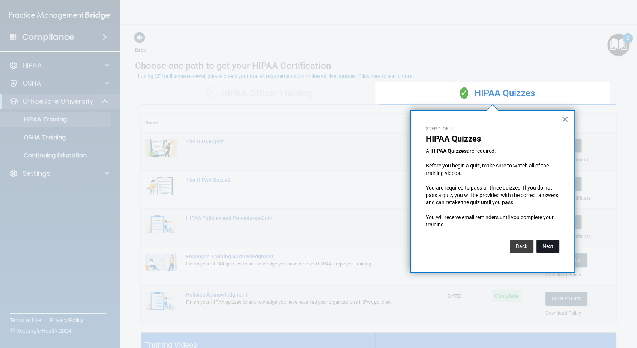
click at [543, 247] on button "Next" at bounding box center [547, 245] width 23 height 13
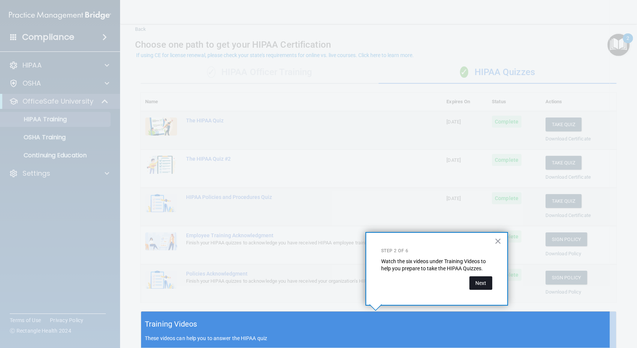
click at [478, 285] on button "Next" at bounding box center [480, 282] width 23 height 13
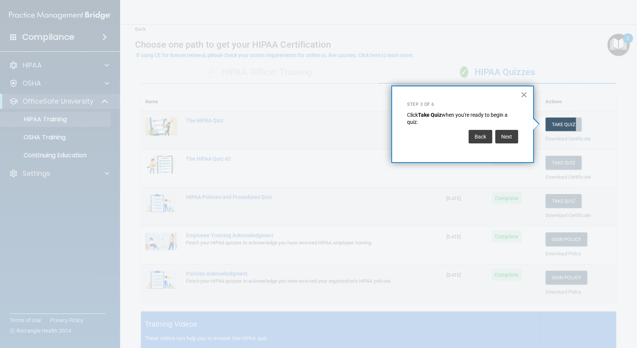
click at [524, 93] on button "×" at bounding box center [523, 94] width 7 height 12
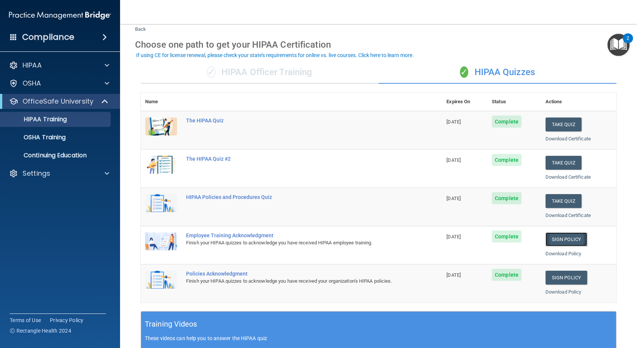
click at [551, 241] on link "Sign Policy" at bounding box center [566, 239] width 42 height 14
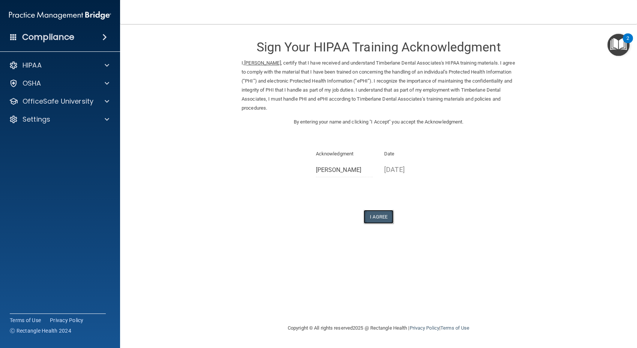
click at [380, 217] on button "I Agree" at bounding box center [378, 217] width 30 height 14
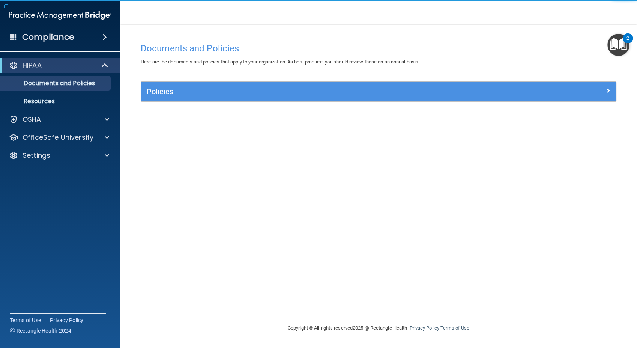
click at [621, 40] on img "Open Resource Center, 2 new notifications" at bounding box center [618, 45] width 22 height 22
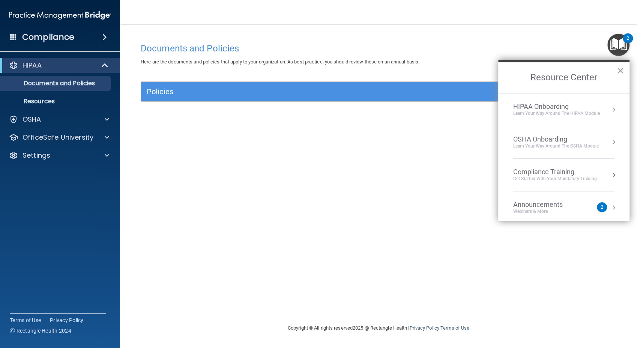
click at [561, 173] on div "Compliance Training" at bounding box center [555, 172] width 84 height 8
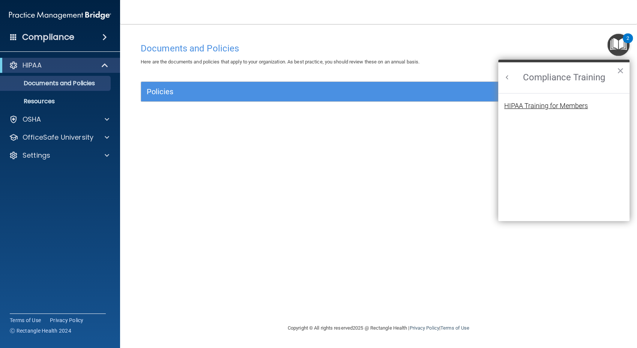
click at [555, 103] on div "HIPAA Training for Members" at bounding box center [546, 105] width 84 height 7
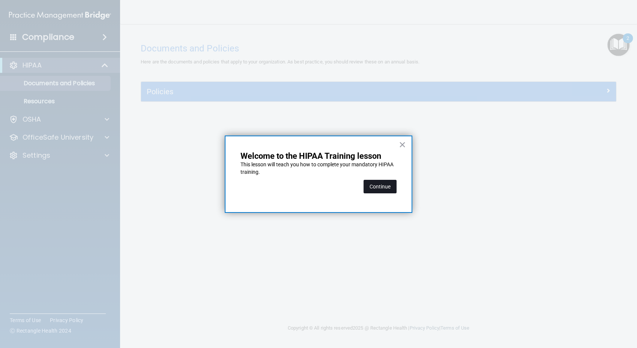
click at [380, 186] on button "Continue" at bounding box center [379, 186] width 33 height 13
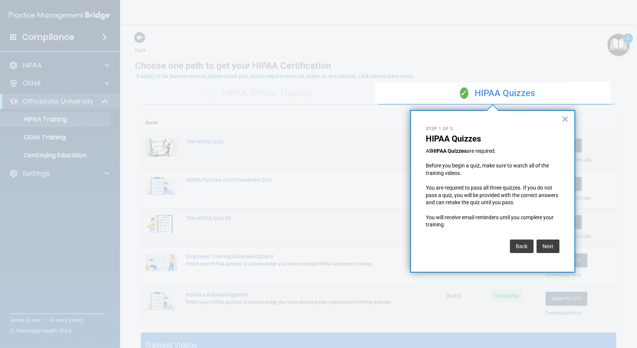
click at [564, 121] on button "×" at bounding box center [564, 119] width 7 height 12
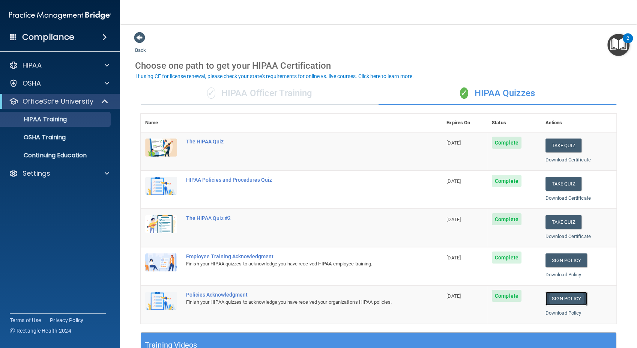
click at [563, 295] on link "Sign Policy" at bounding box center [566, 298] width 42 height 14
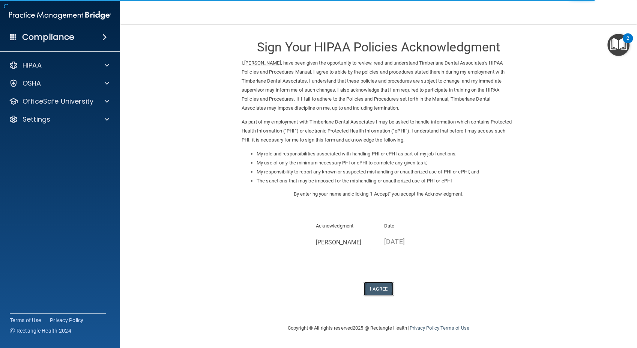
click at [372, 285] on button "I Agree" at bounding box center [378, 289] width 30 height 14
